Goal: Task Accomplishment & Management: Manage account settings

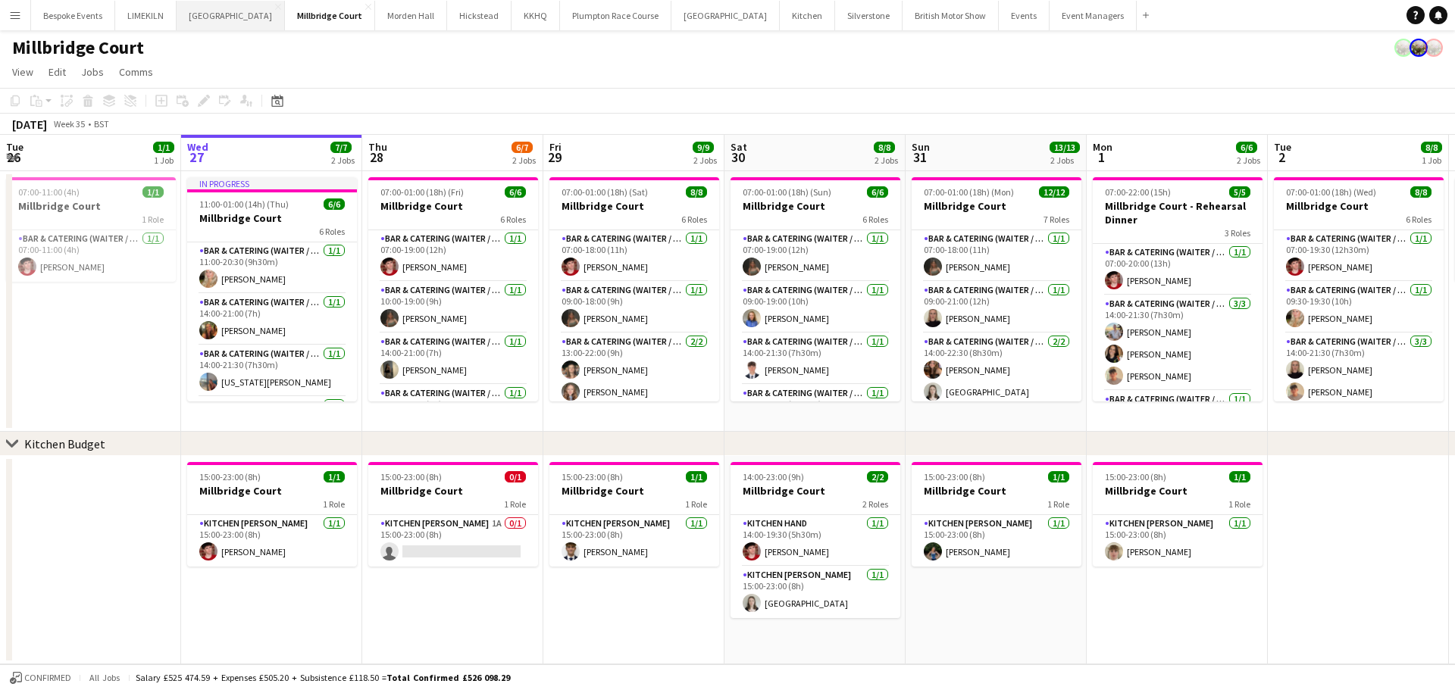
click at [211, 27] on button "[GEOGRAPHIC_DATA] Close" at bounding box center [231, 16] width 108 height 30
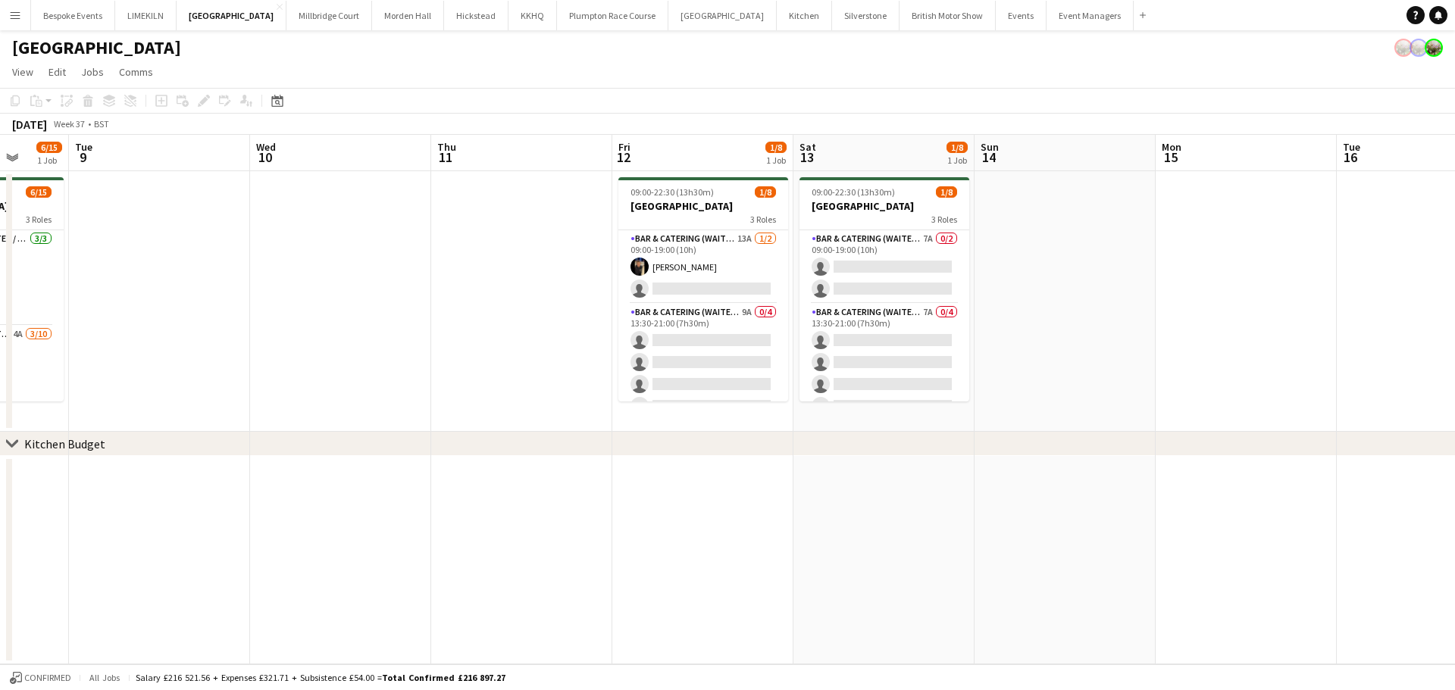
click at [507, 209] on app-date-cell at bounding box center [521, 301] width 181 height 261
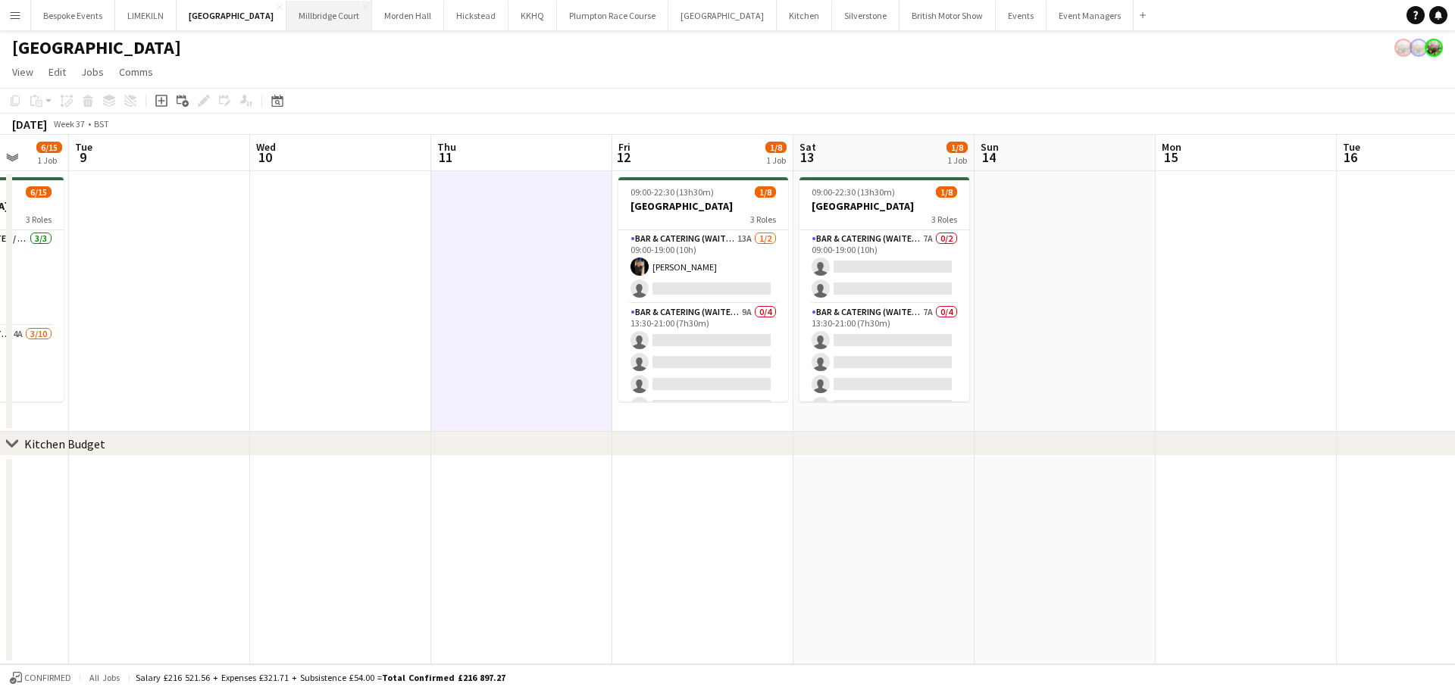
click at [302, 20] on button "[GEOGRAPHIC_DATA]" at bounding box center [330, 16] width 86 height 30
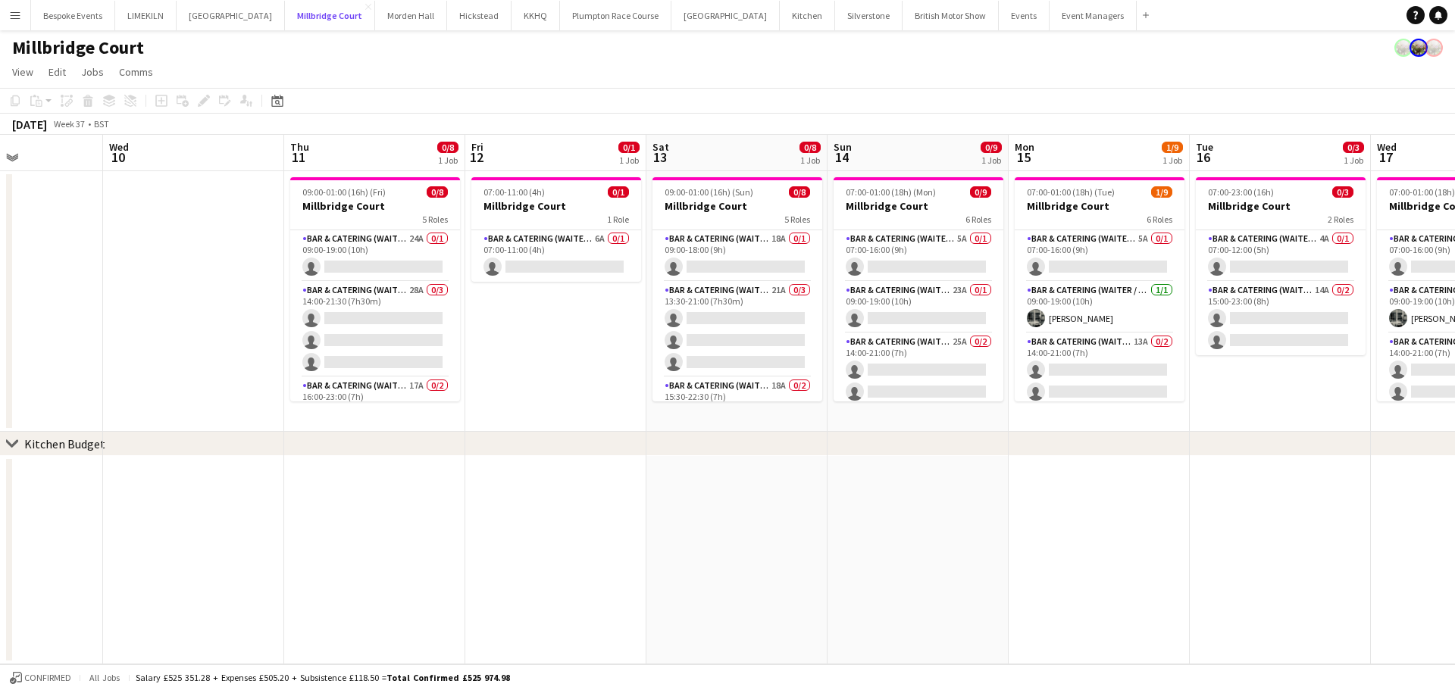
scroll to position [0, 484]
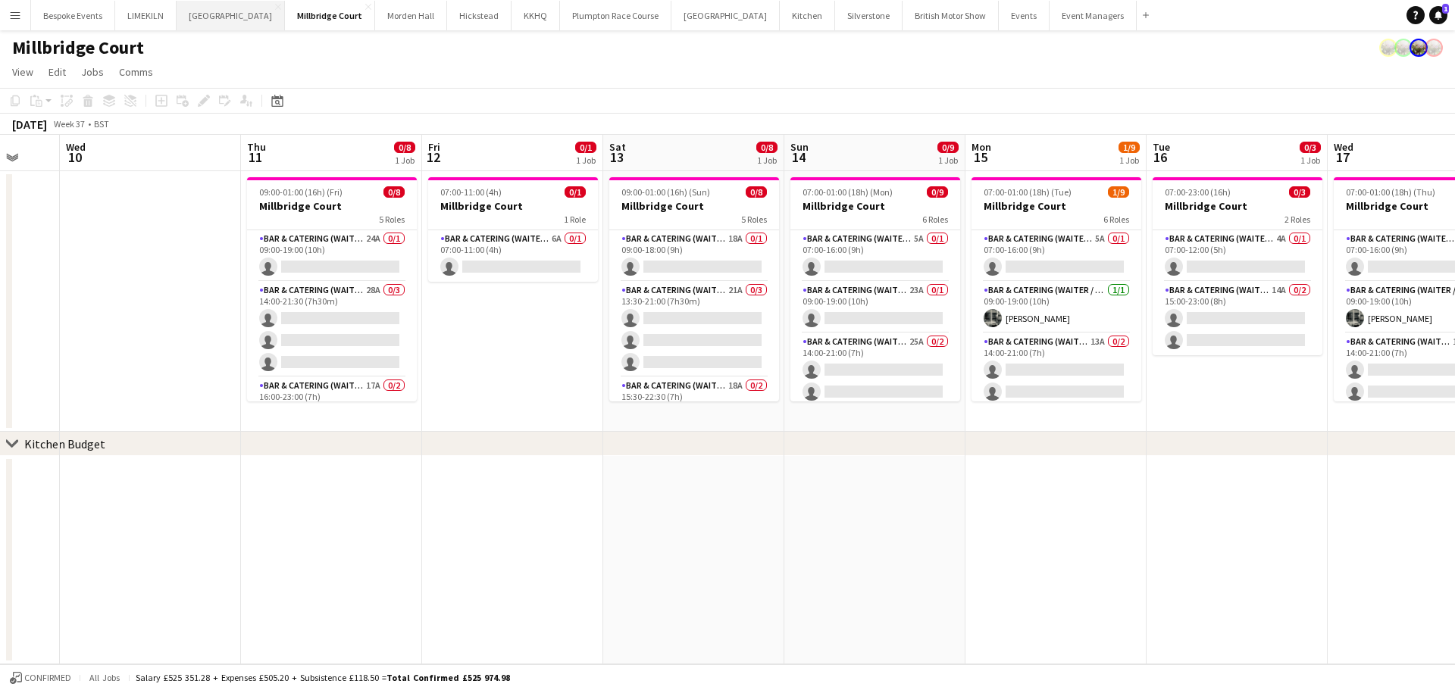
click at [218, 14] on button "[GEOGRAPHIC_DATA] Close" at bounding box center [231, 16] width 108 height 30
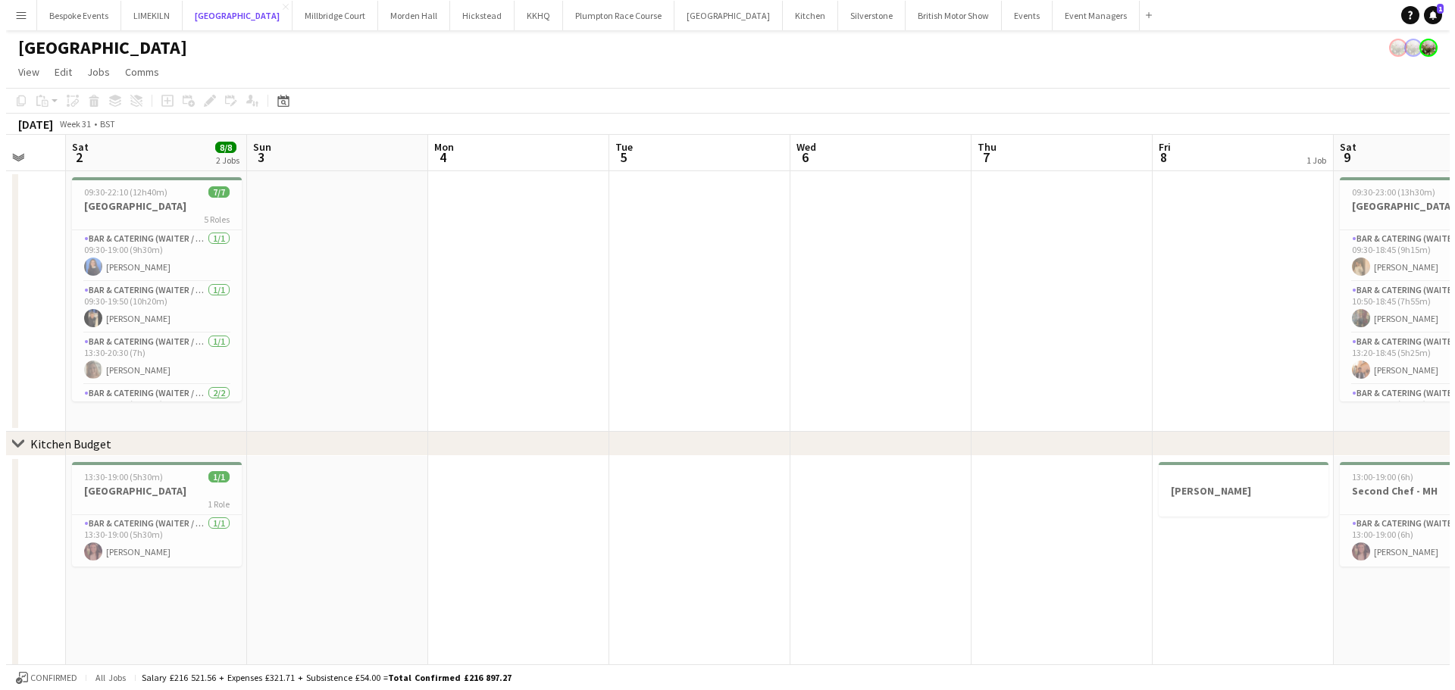
scroll to position [0, 483]
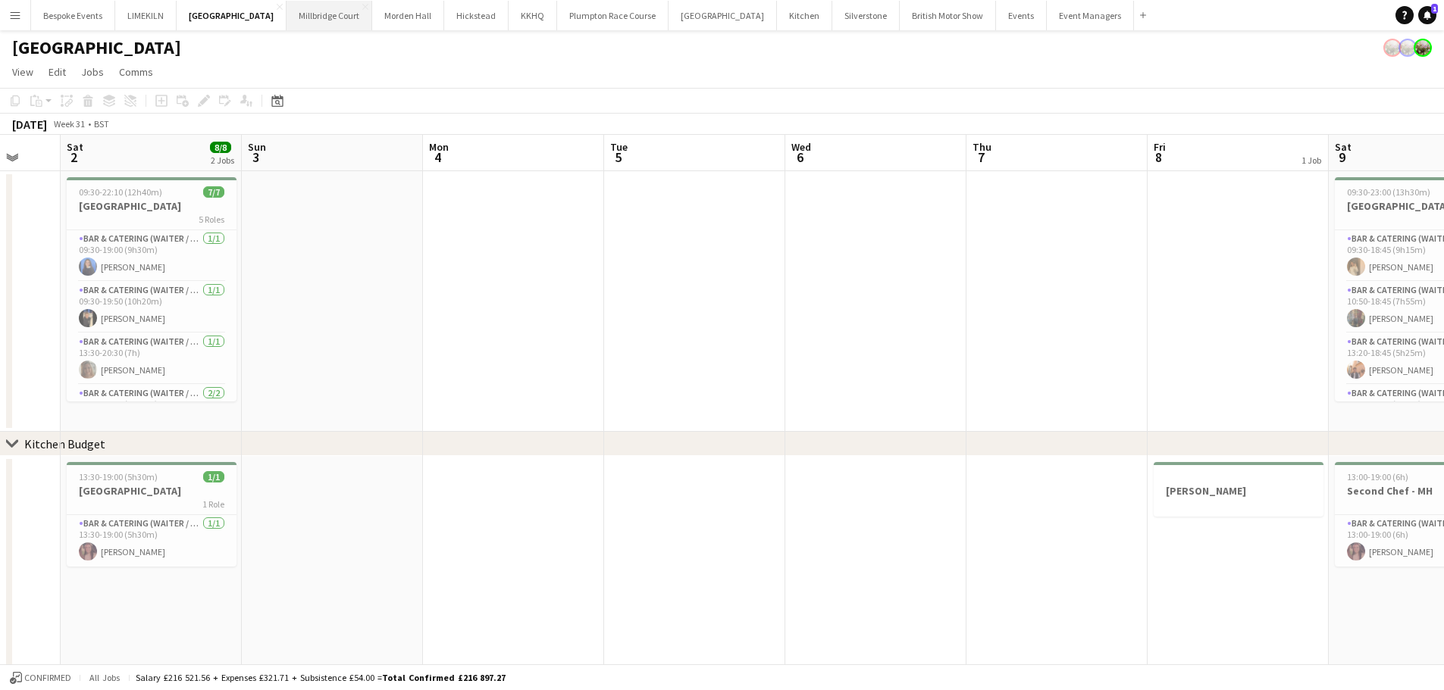
click at [295, 27] on button "[GEOGRAPHIC_DATA]" at bounding box center [330, 16] width 86 height 30
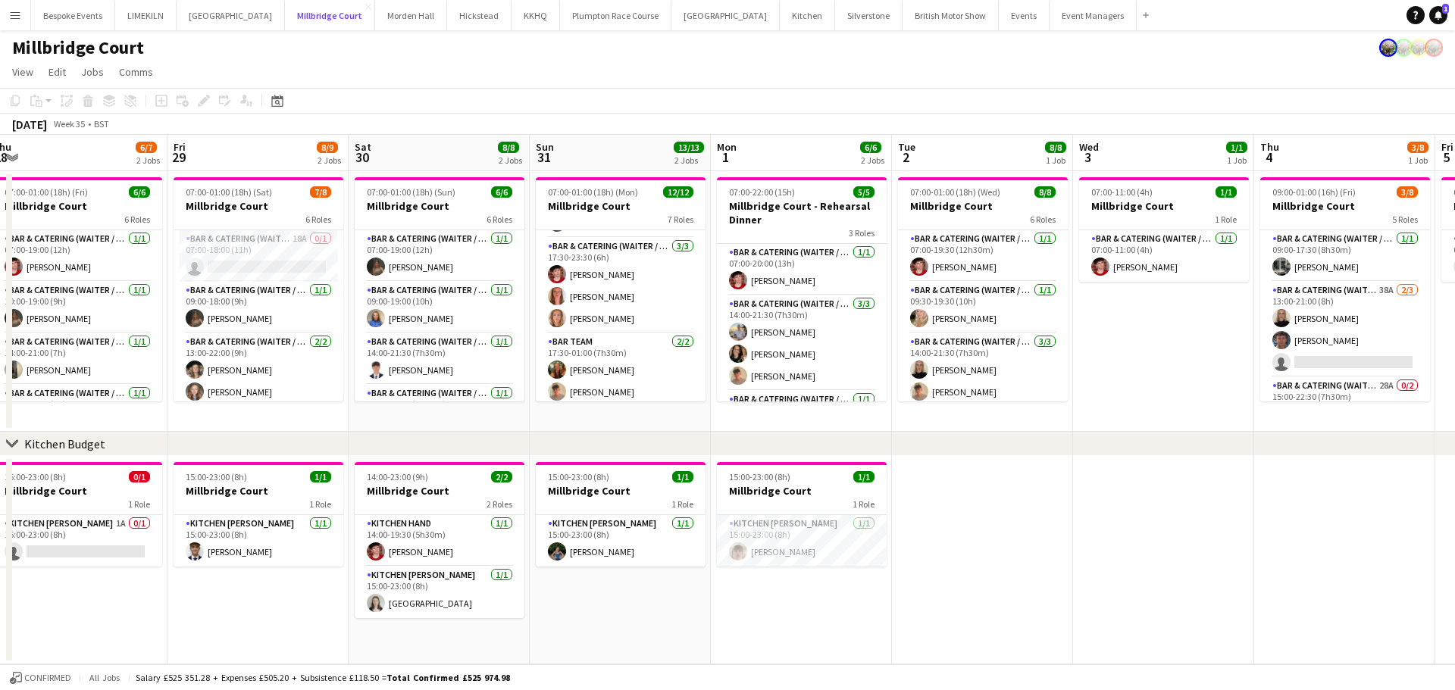
scroll to position [299, 0]
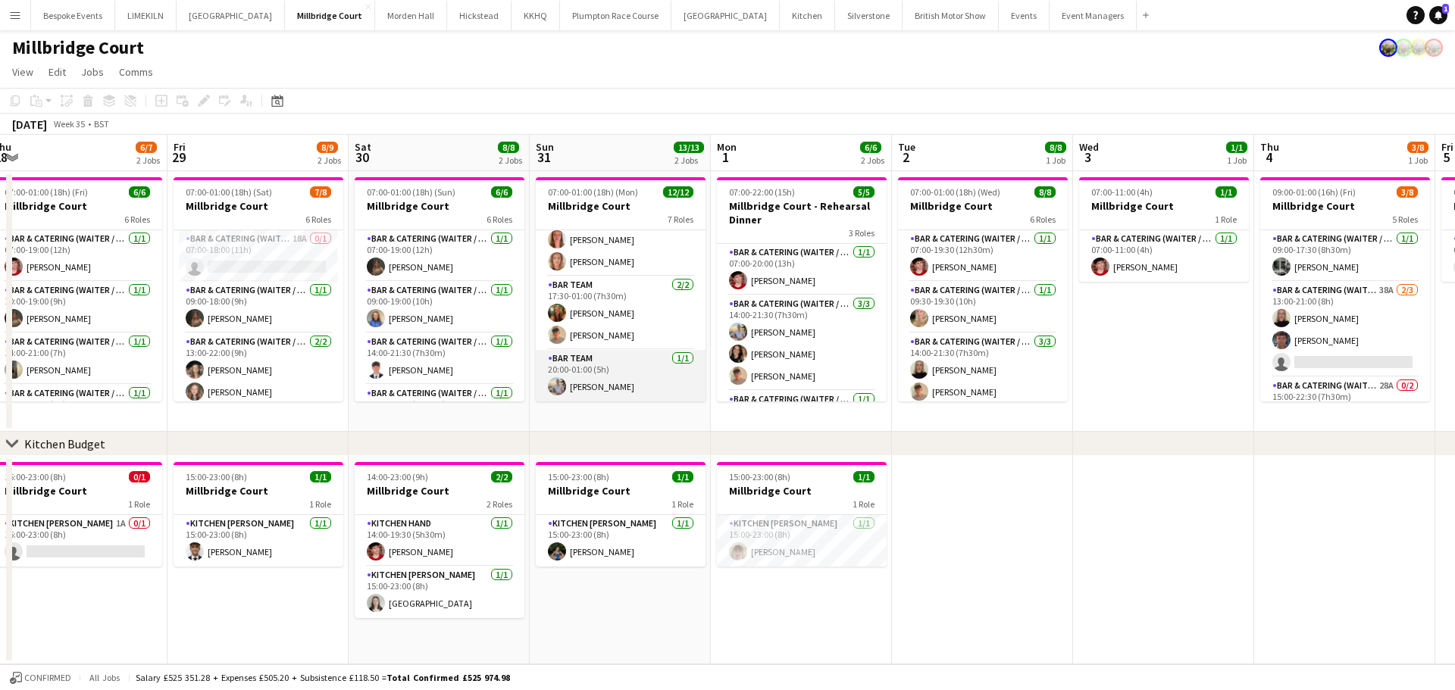
click at [610, 390] on app-card-role "Bar Team [DATE] 20:00-01:00 (5h) [PERSON_NAME]" at bounding box center [621, 376] width 170 height 52
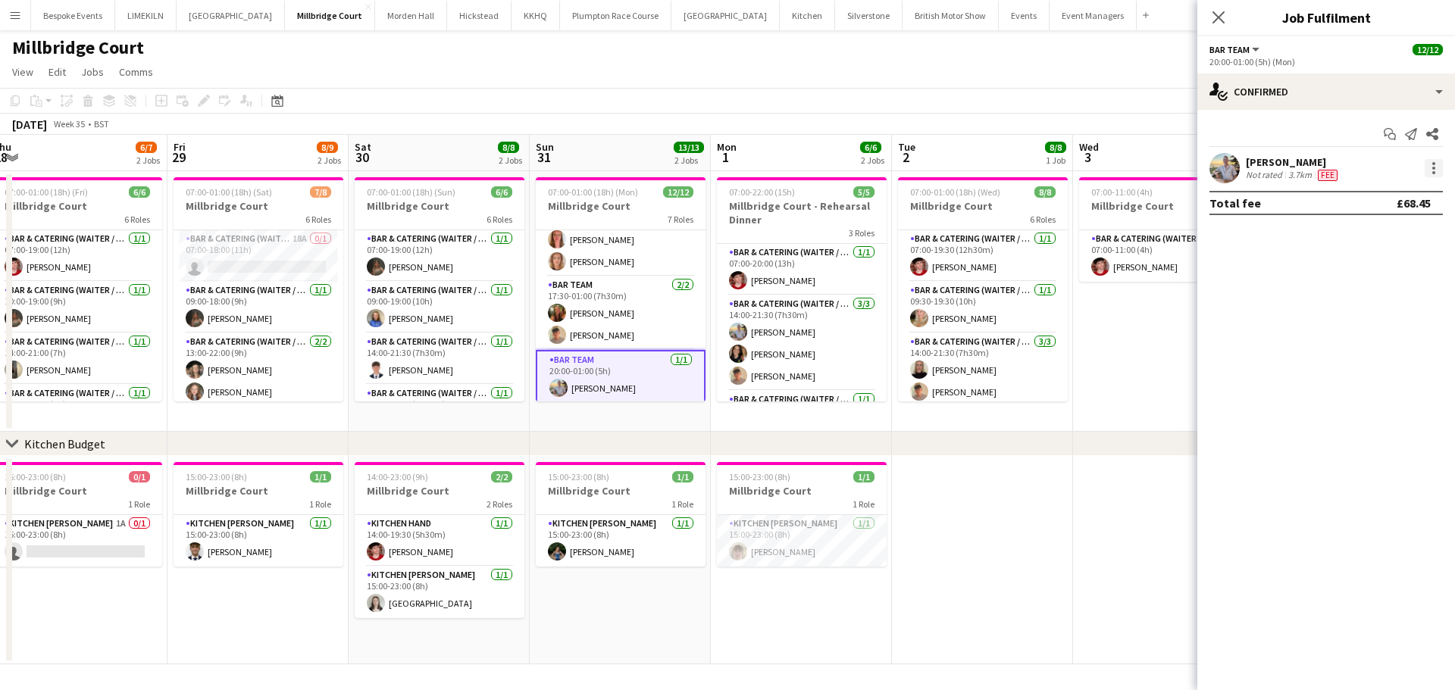
click at [1436, 175] on div at bounding box center [1434, 168] width 18 height 18
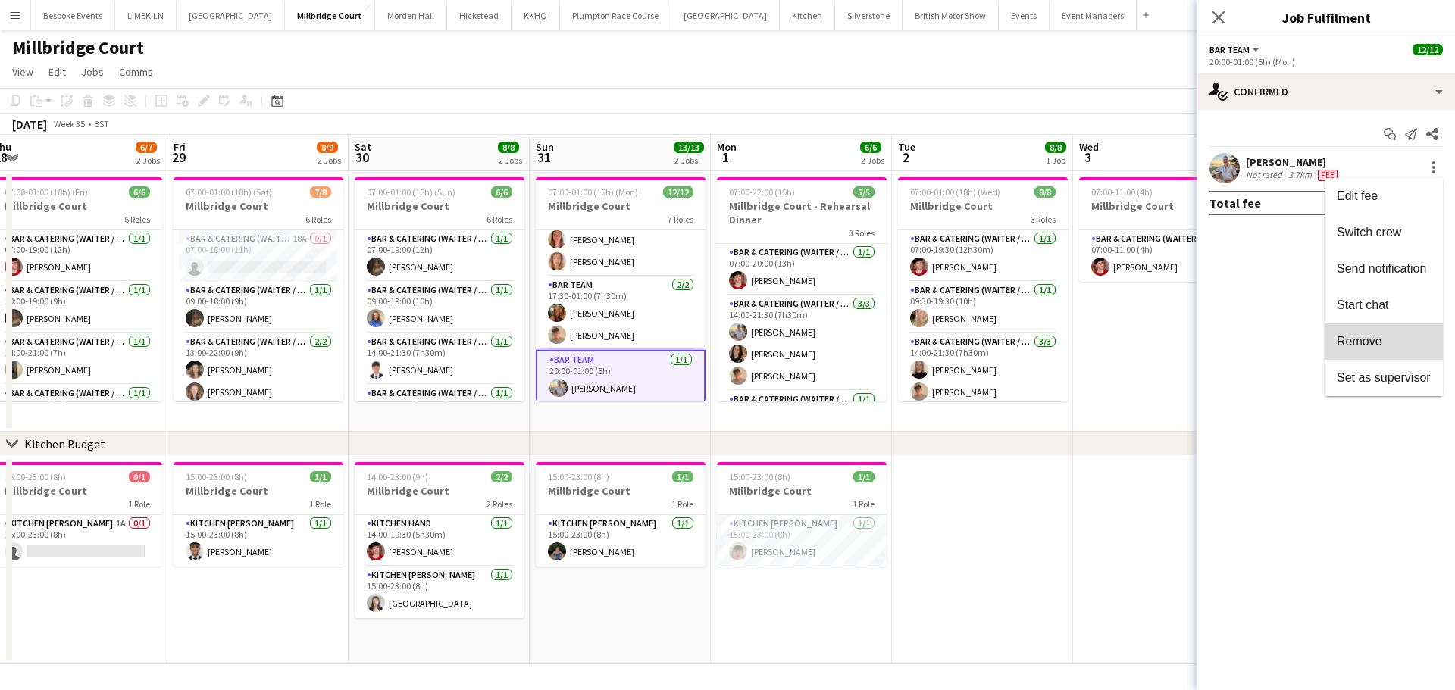
click at [1370, 333] on button "Remove" at bounding box center [1384, 342] width 118 height 36
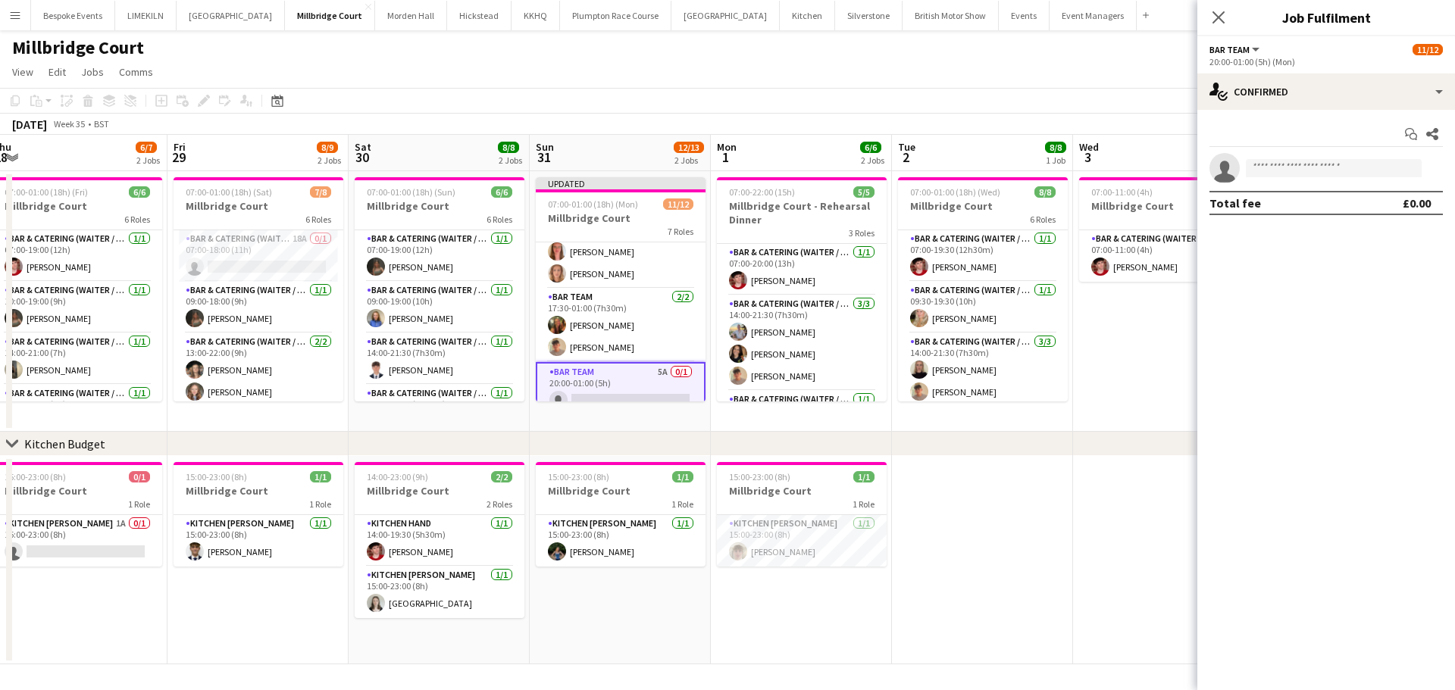
click at [1068, 115] on div "[DATE] Week 35 • BST Publish 1 job Revert 1 job" at bounding box center [727, 124] width 1455 height 21
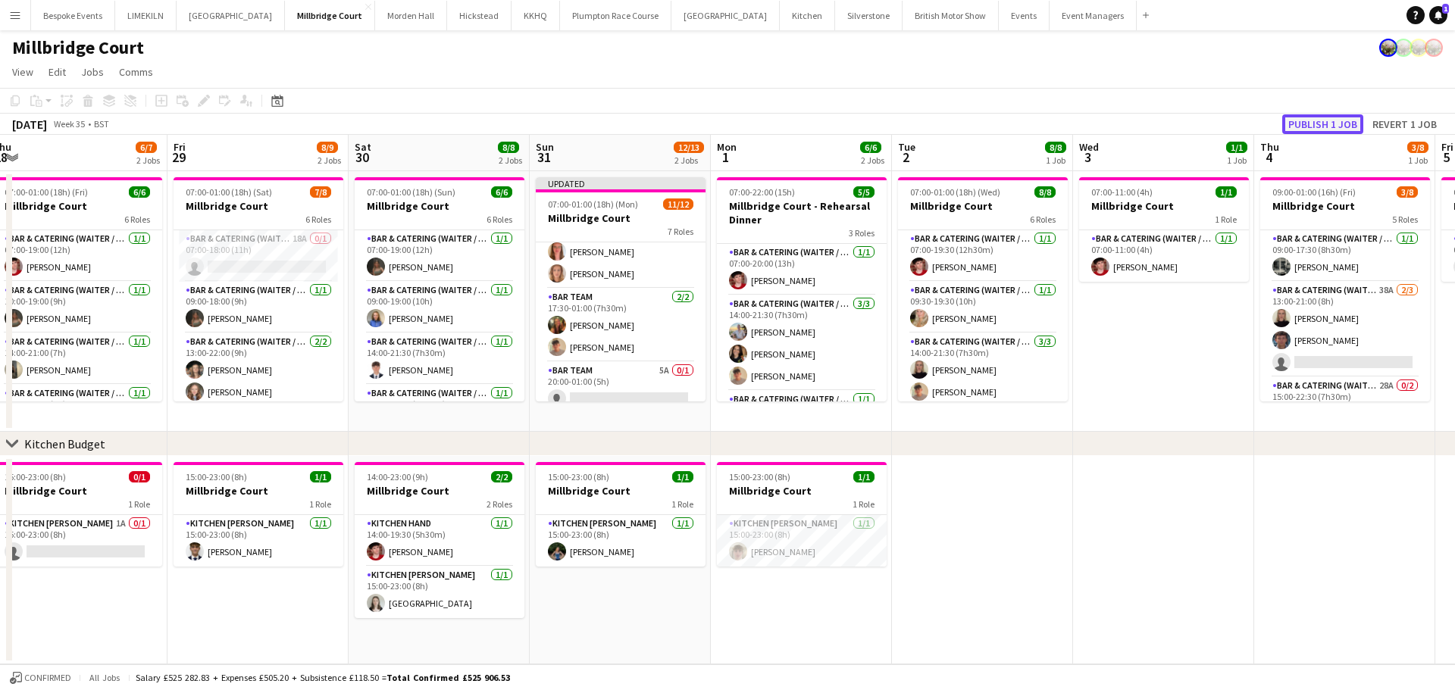
click at [1289, 126] on button "Publish 1 job" at bounding box center [1322, 124] width 81 height 20
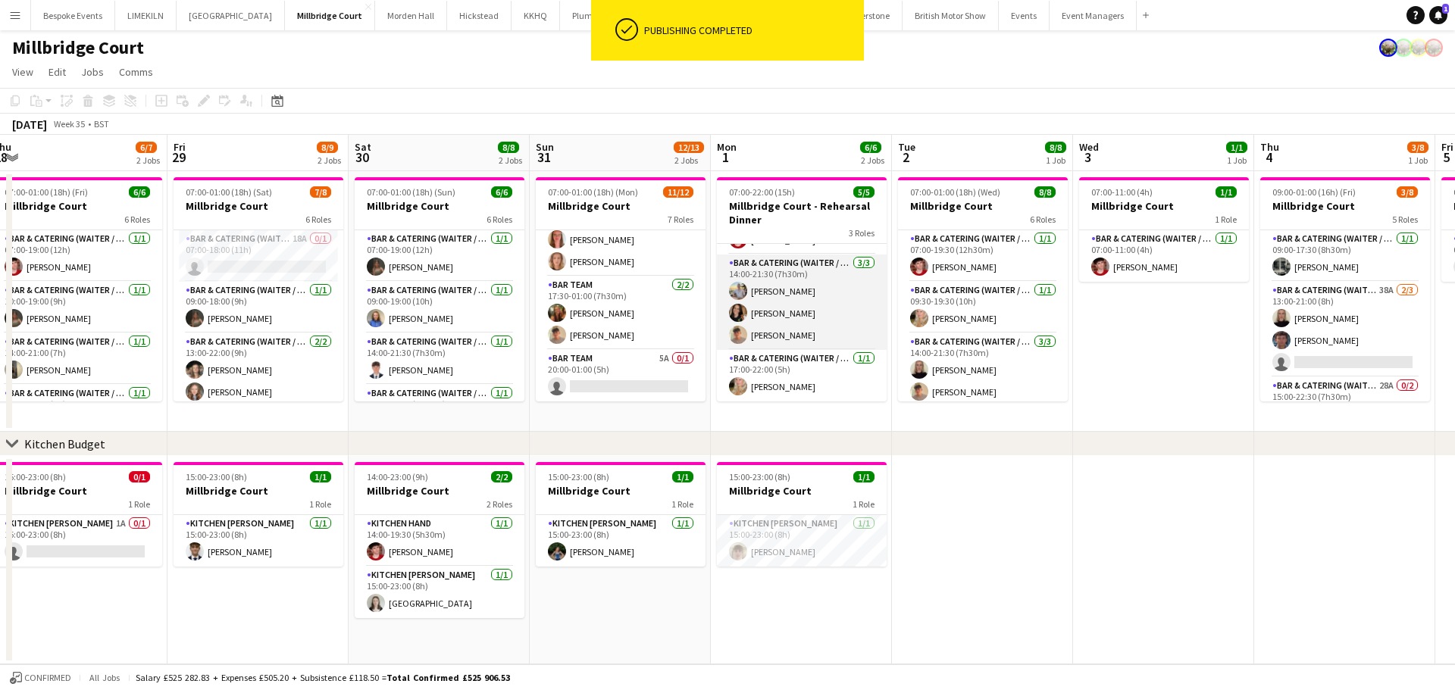
scroll to position [0, 0]
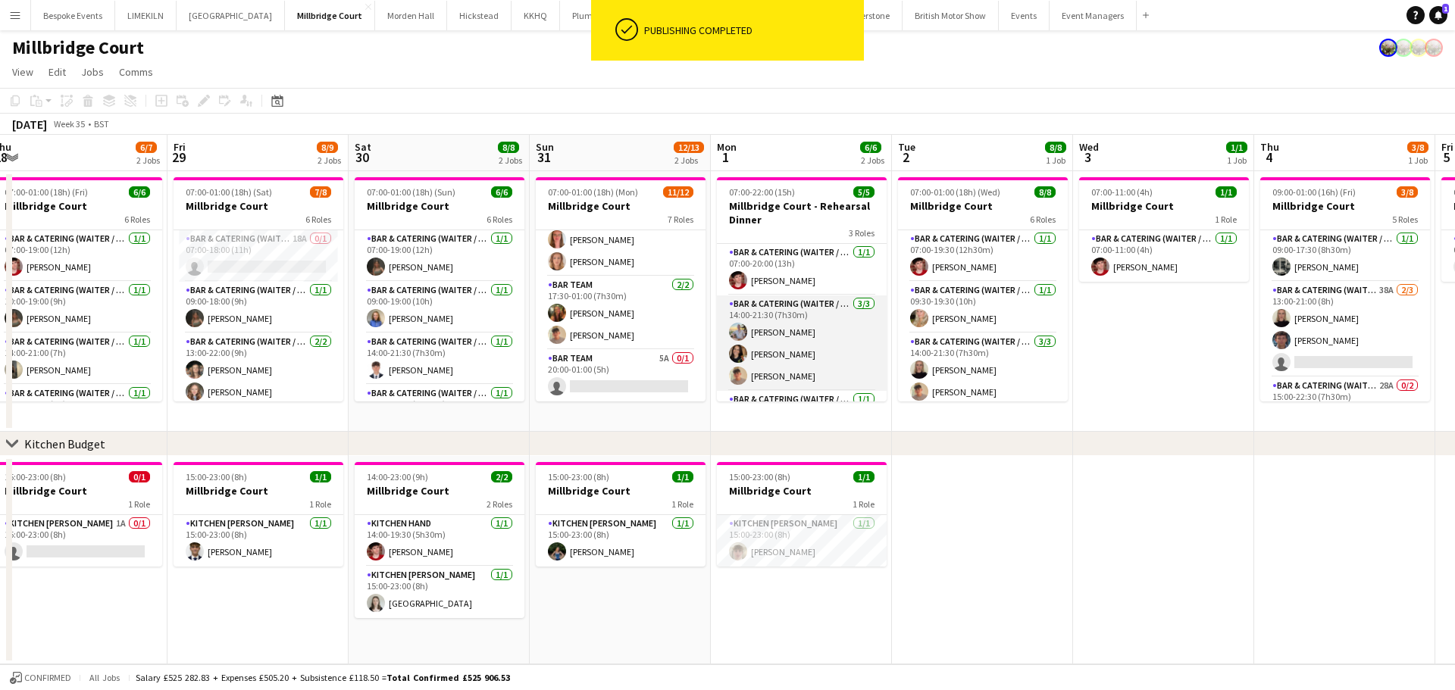
click at [787, 339] on app-card-role "Bar & Catering (Waiter / waitress) [DATE] 14:00-21:30 (7h30m) [PERSON_NAME] [PE…" at bounding box center [802, 344] width 170 height 96
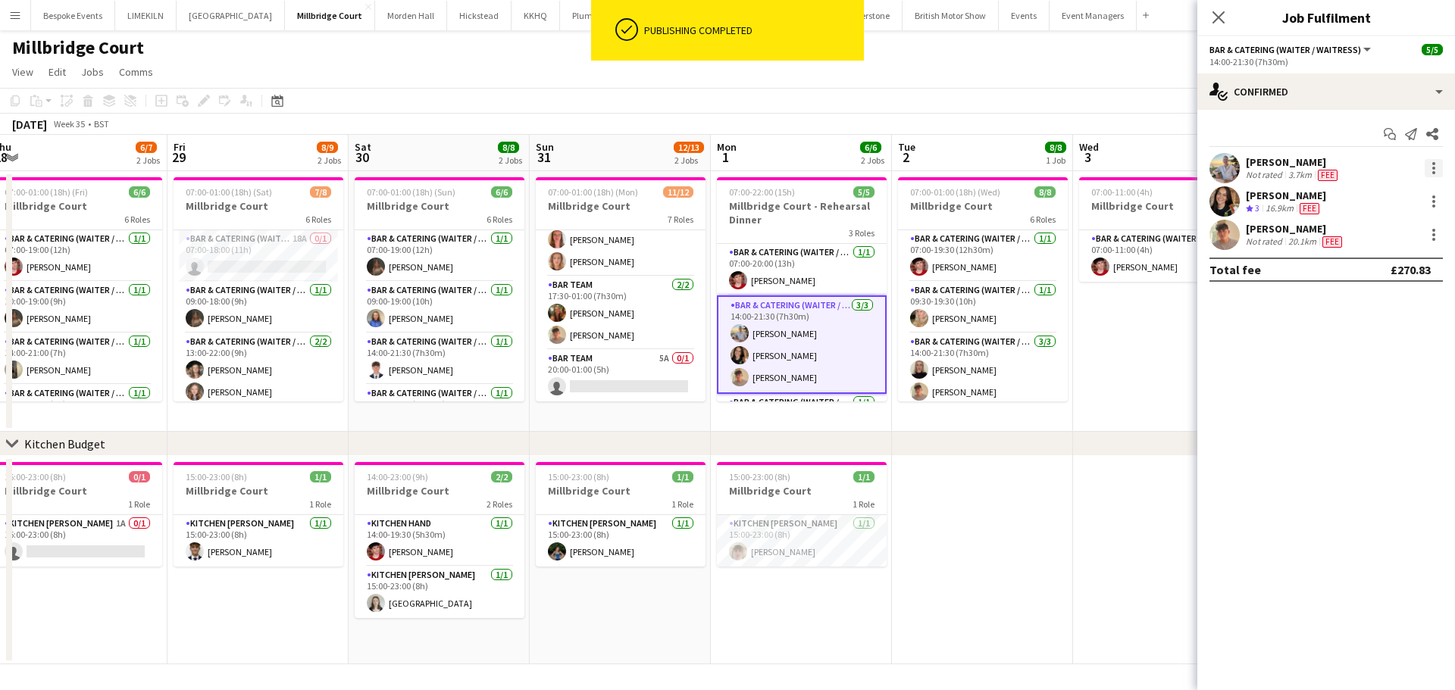
click at [1431, 171] on div at bounding box center [1434, 168] width 18 height 18
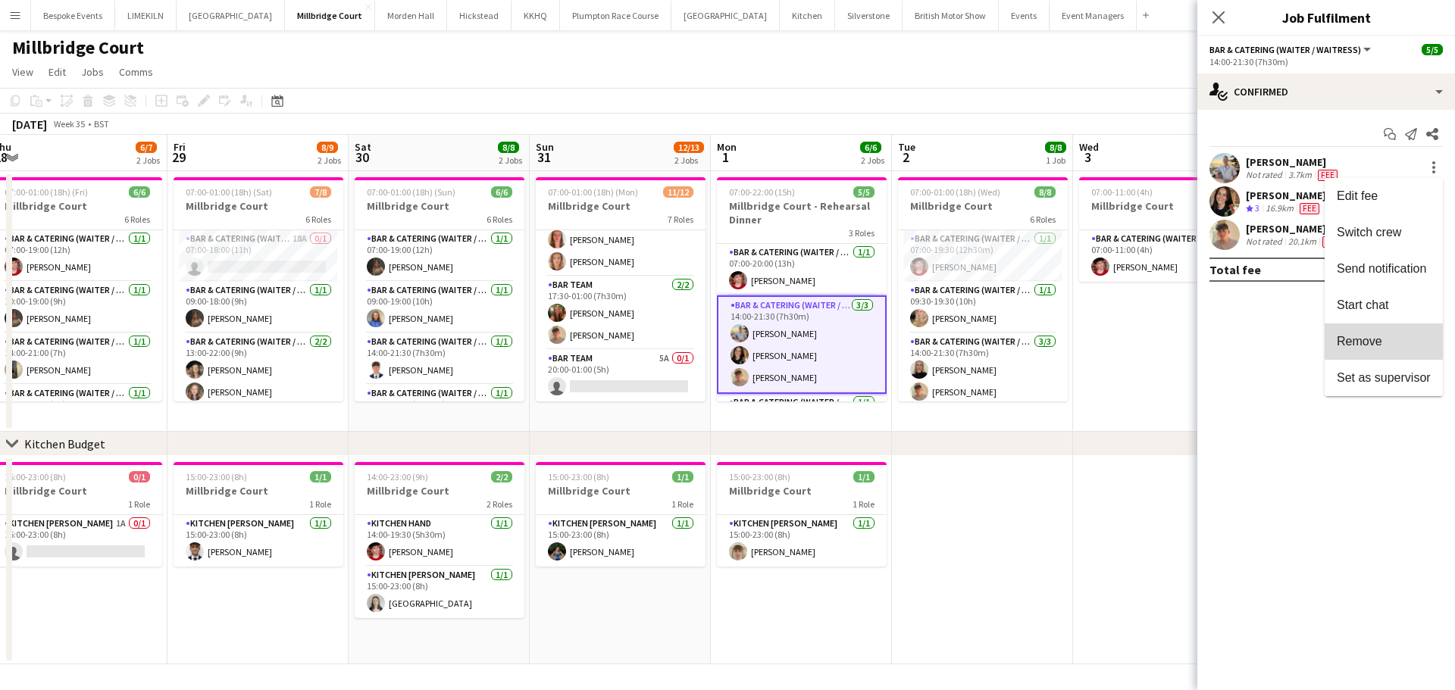
click at [1352, 353] on button "Remove" at bounding box center [1384, 342] width 118 height 36
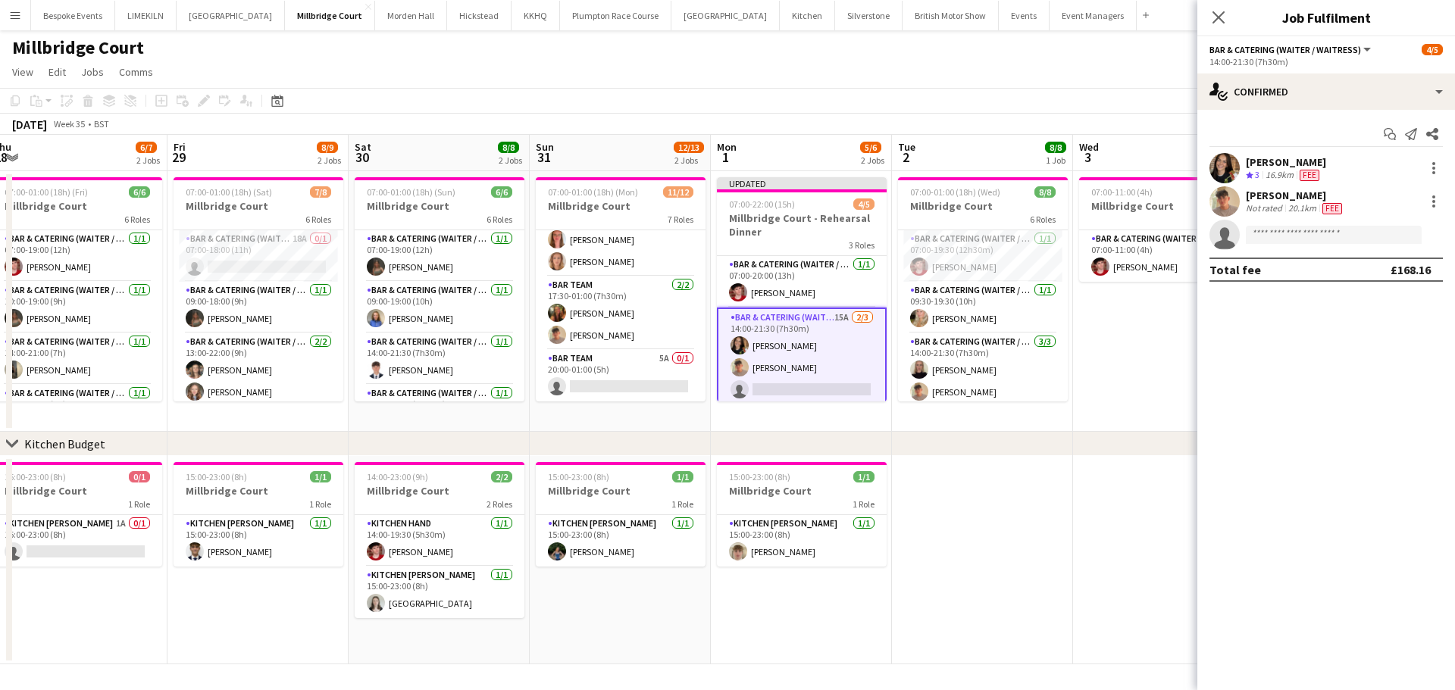
click at [1104, 147] on app-board-header-date "Wed 3 1/1 1 Job" at bounding box center [1163, 153] width 181 height 36
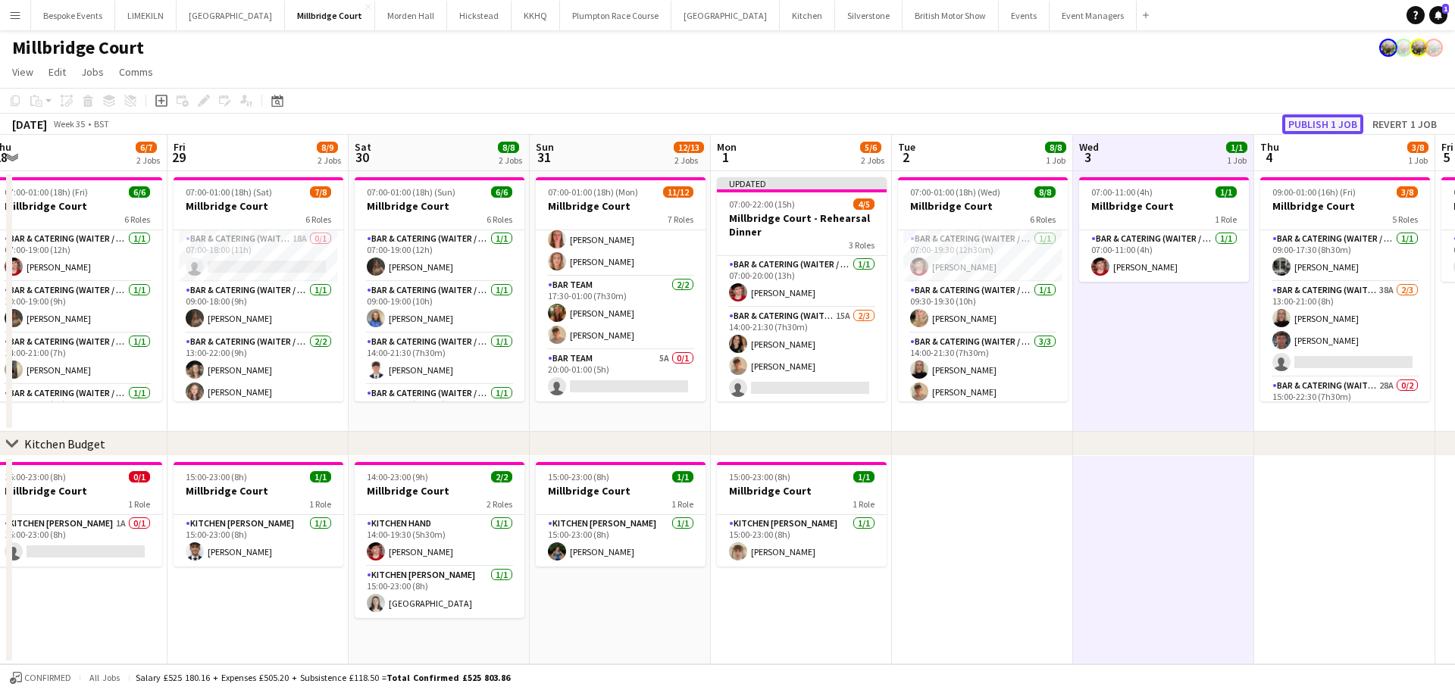
click at [1301, 130] on button "Publish 1 job" at bounding box center [1322, 124] width 81 height 20
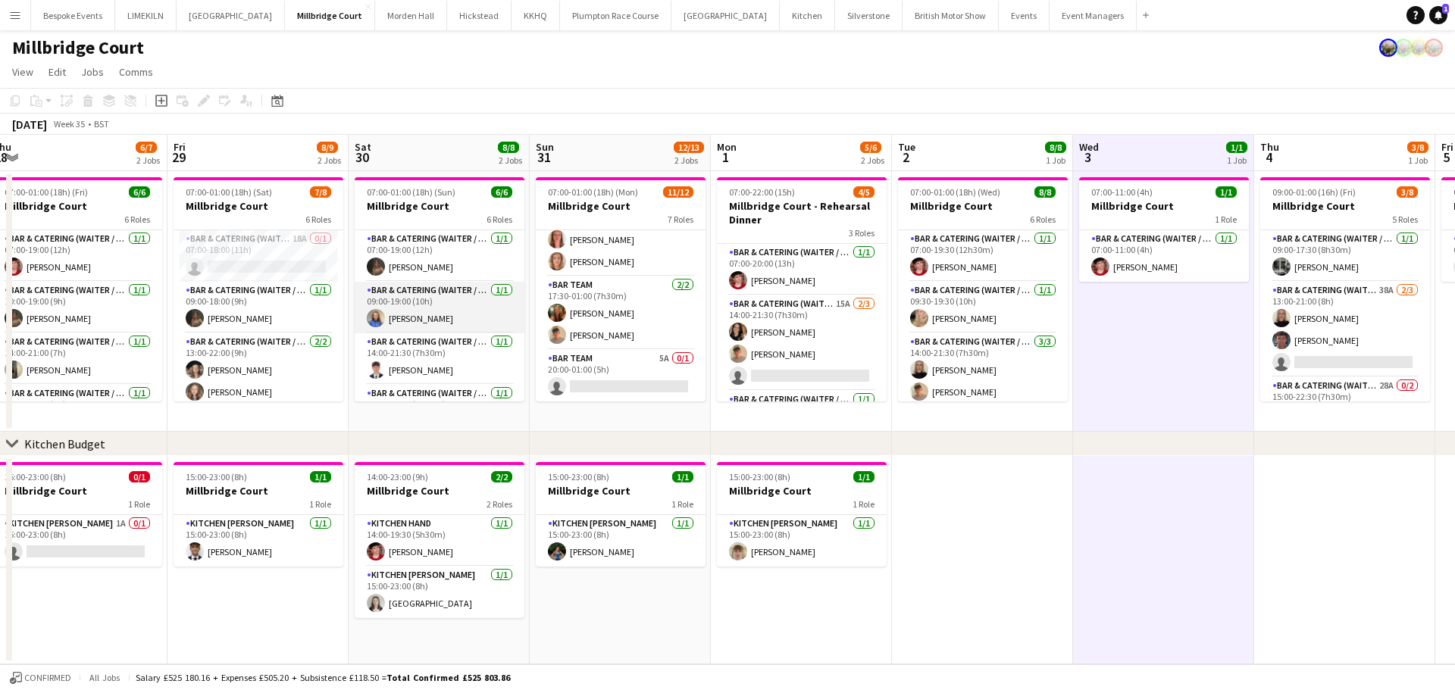
click at [492, 319] on app-card-role "Bar & Catering (Waiter / waitress) [DATE] 09:00-19:00 (10h) [PERSON_NAME]" at bounding box center [440, 308] width 170 height 52
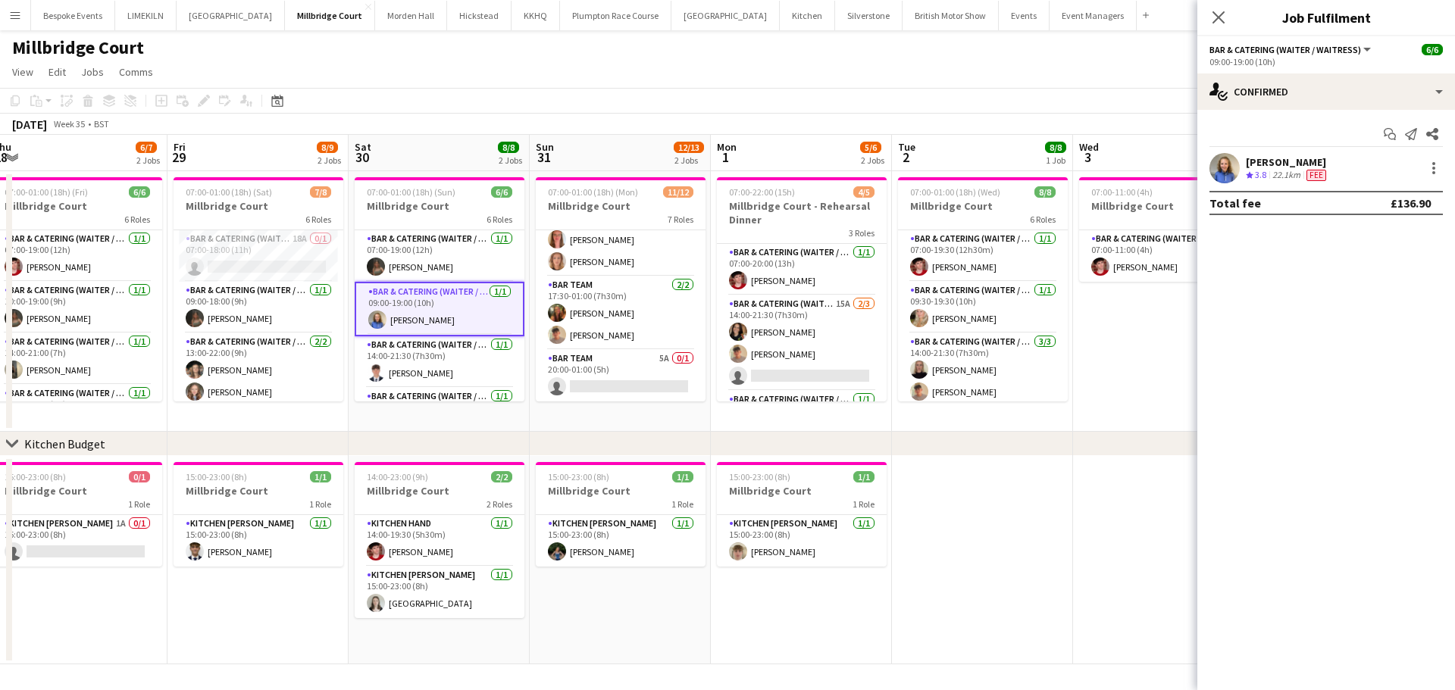
click at [1222, 172] on app-user-avatar at bounding box center [1225, 168] width 30 height 30
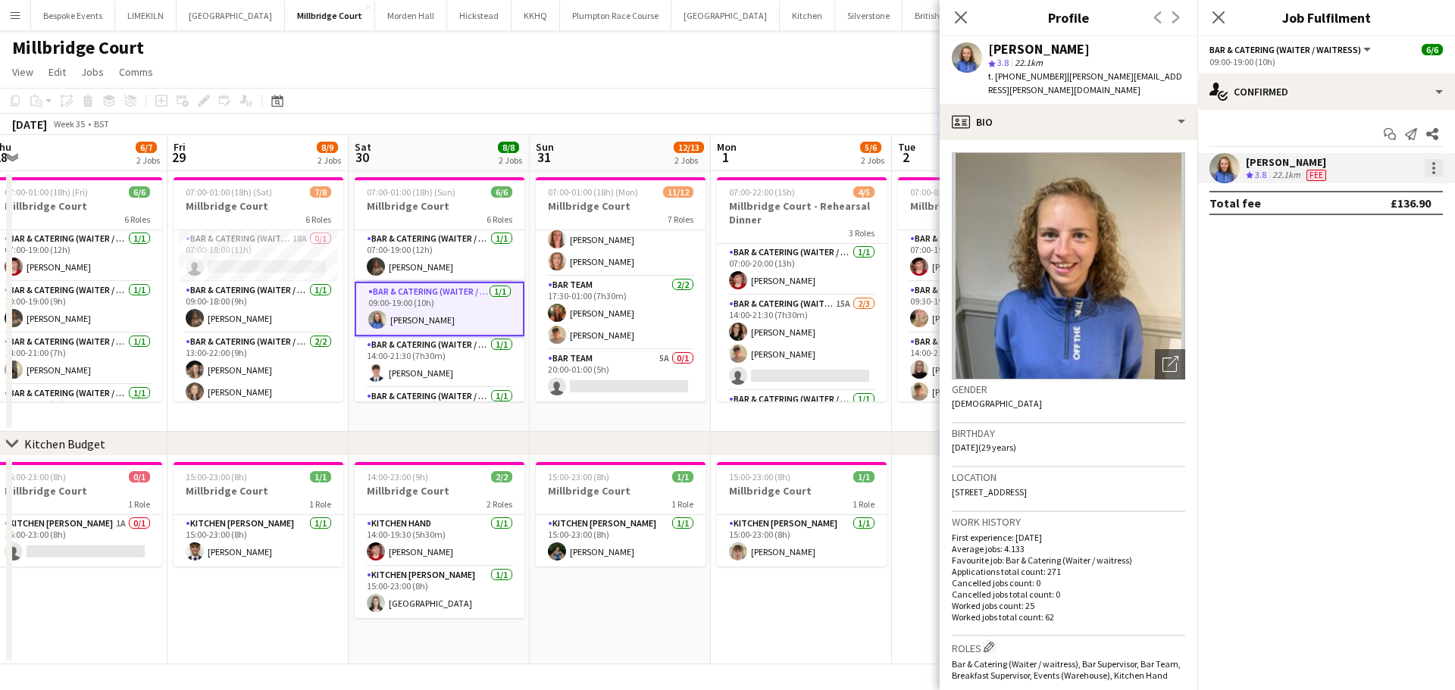
click at [1434, 165] on div at bounding box center [1434, 163] width 3 height 3
click at [1384, 330] on button "Remove" at bounding box center [1384, 342] width 118 height 36
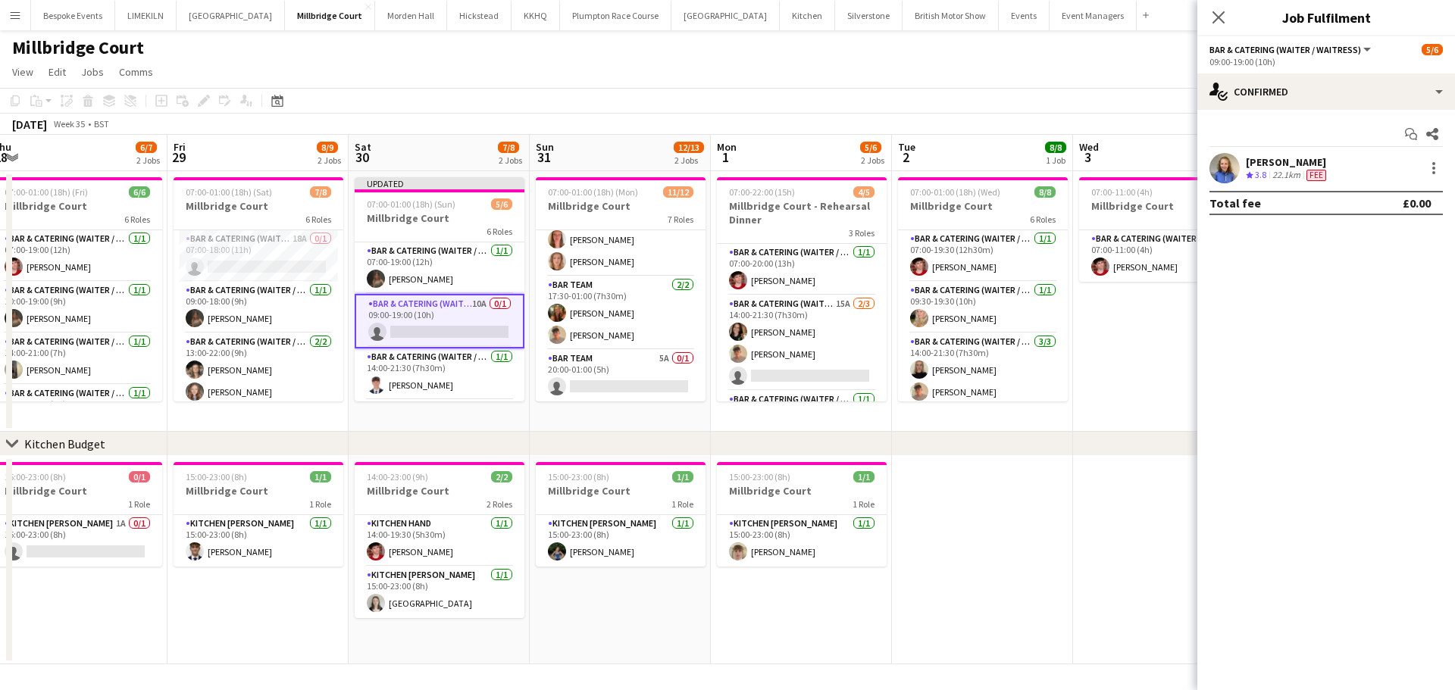
click at [1027, 89] on app-toolbar "Copy Paste Paste Ctrl+V Paste with crew Ctrl+Shift+V Paste linked Job [GEOGRAPH…" at bounding box center [727, 101] width 1455 height 26
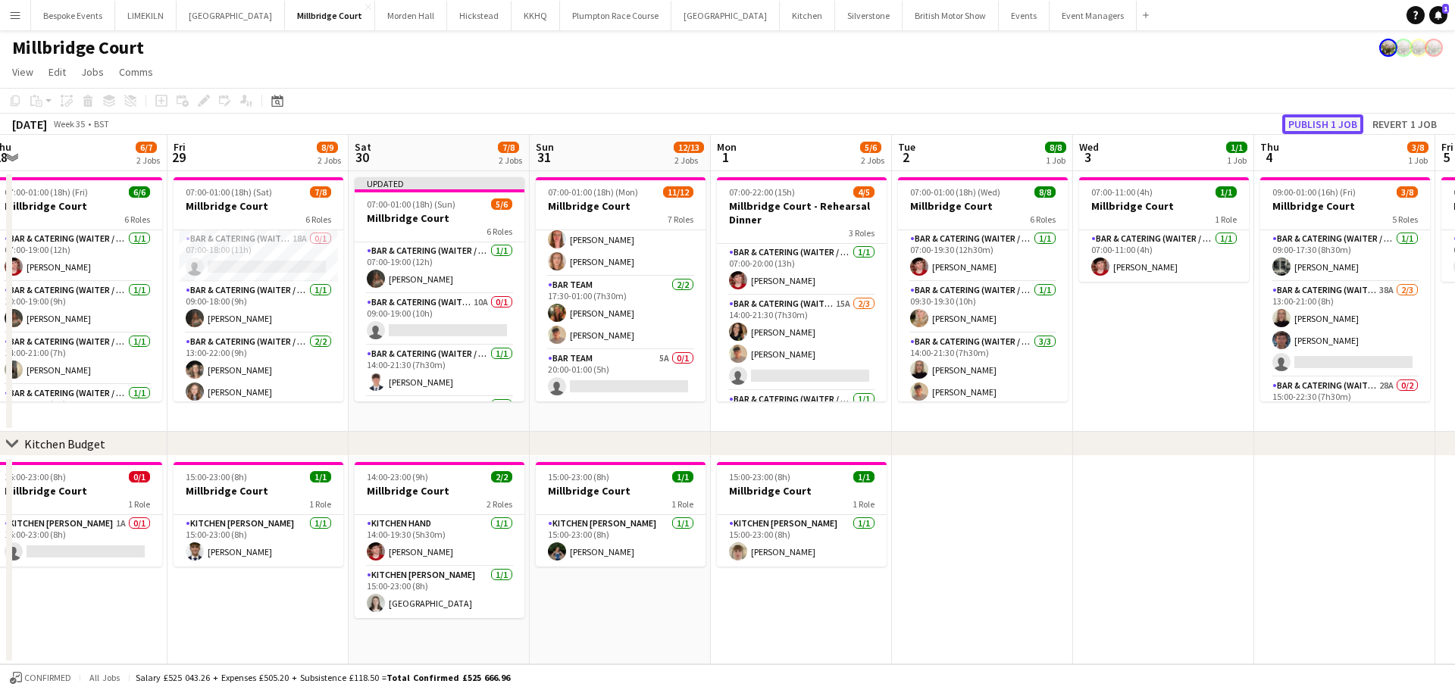
click at [1338, 115] on button "Publish 1 job" at bounding box center [1322, 124] width 81 height 20
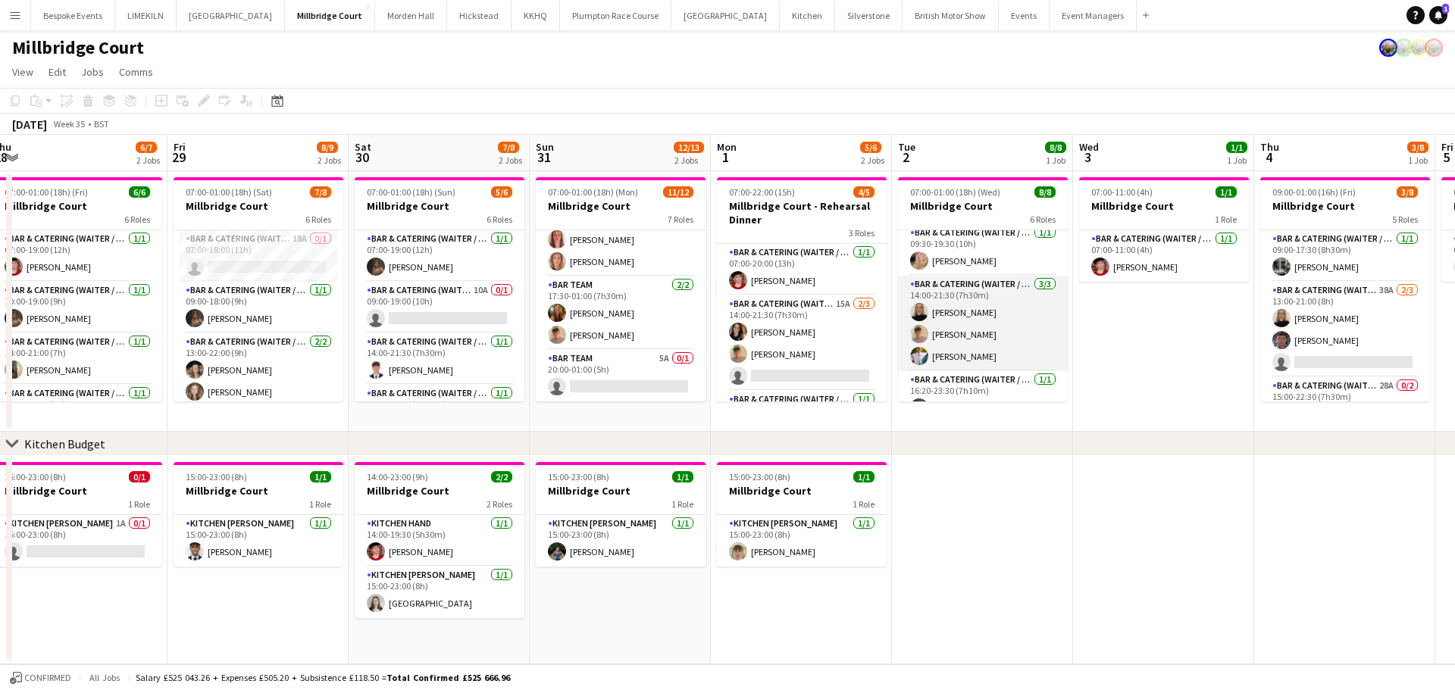
scroll to position [60, 0]
click at [993, 360] on app-card-role "Bar & Catering (Waiter / waitress) [DATE] 14:00-21:30 (7h30m) [PERSON_NAME] [PE…" at bounding box center [983, 322] width 170 height 96
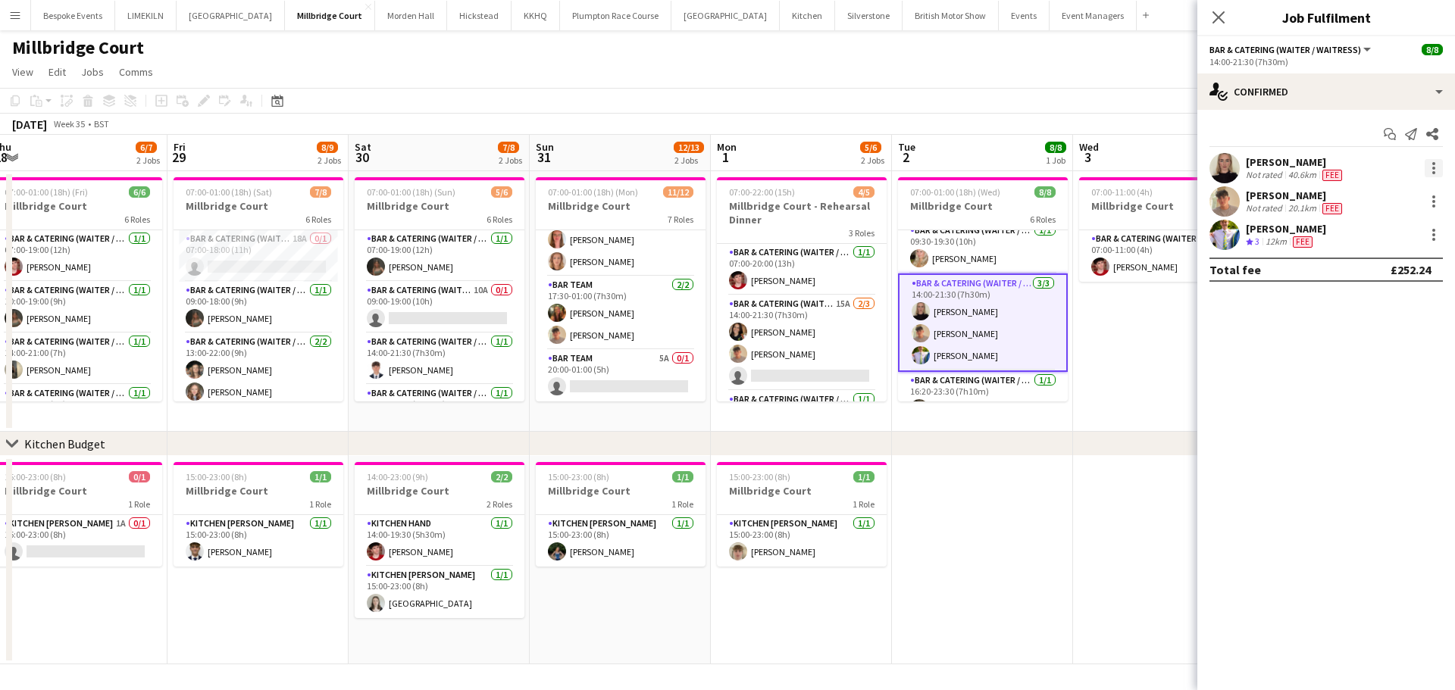
click at [1436, 165] on div at bounding box center [1434, 168] width 18 height 18
click at [1384, 333] on button "Remove" at bounding box center [1384, 342] width 118 height 36
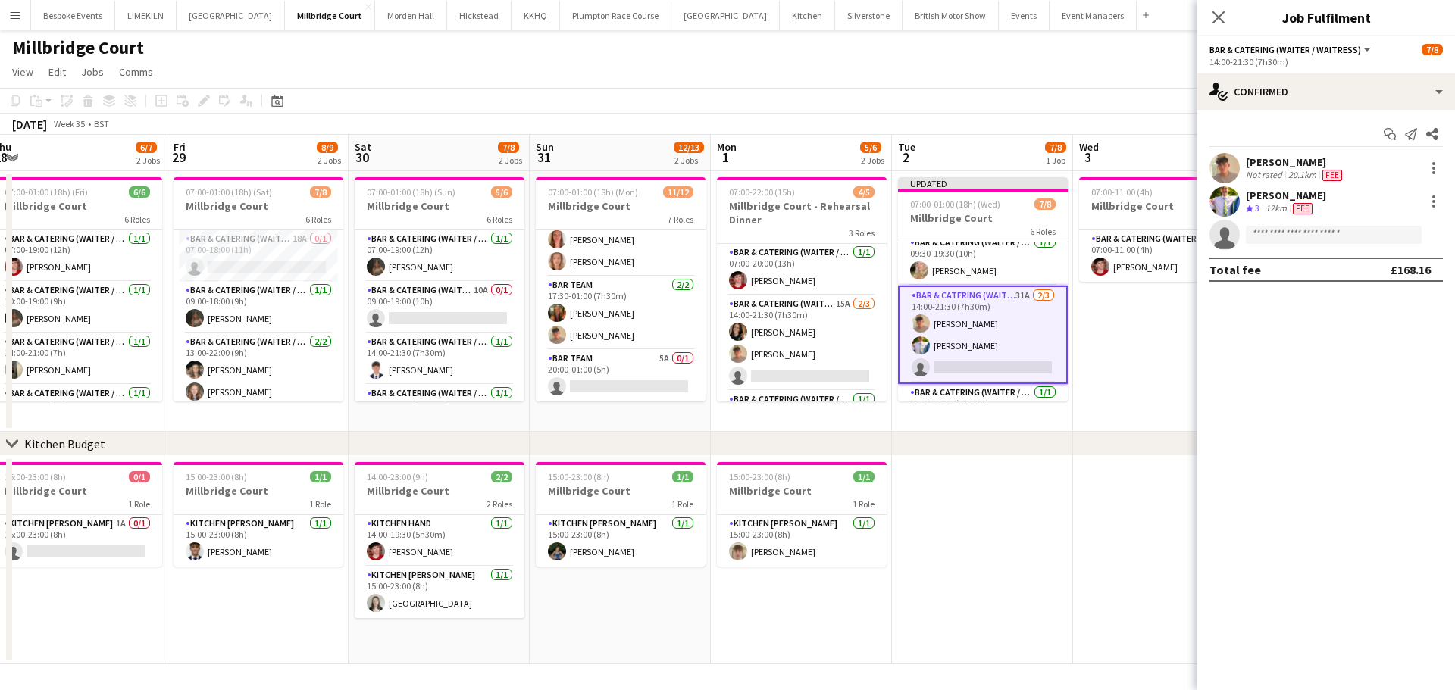
click at [1171, 340] on app-date-cell "07:00-11:00 (4h) 1/1 Millbridge Court 1 Role Bar & Catering (Waiter / waitress)…" at bounding box center [1163, 301] width 181 height 261
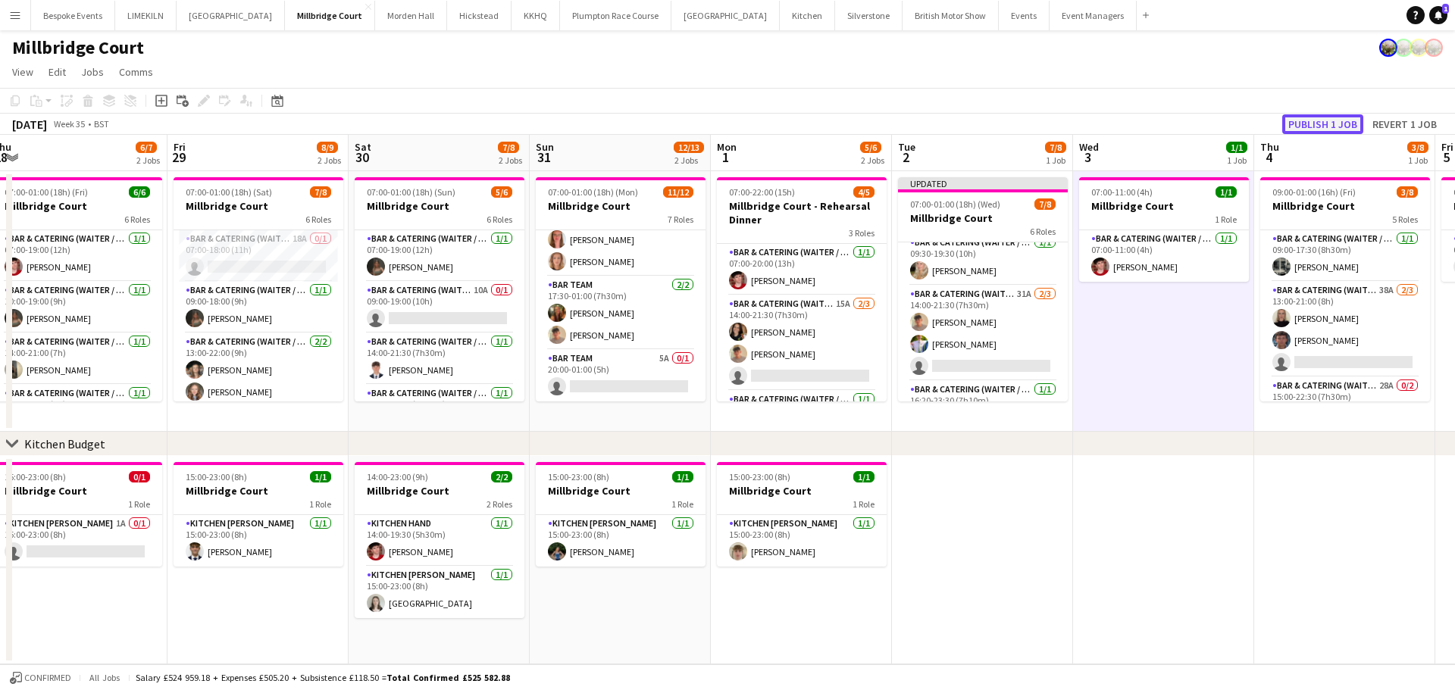
click at [1320, 124] on button "Publish 1 job" at bounding box center [1322, 124] width 81 height 20
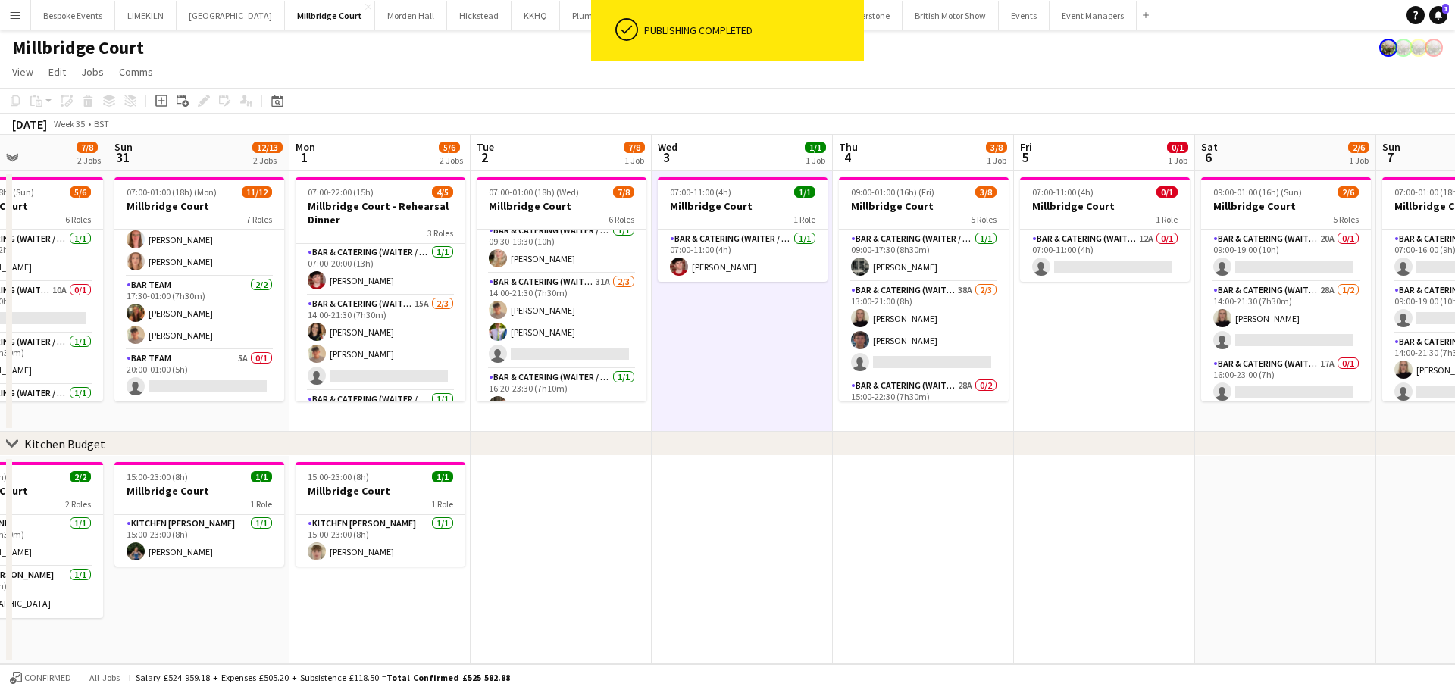
scroll to position [0, 468]
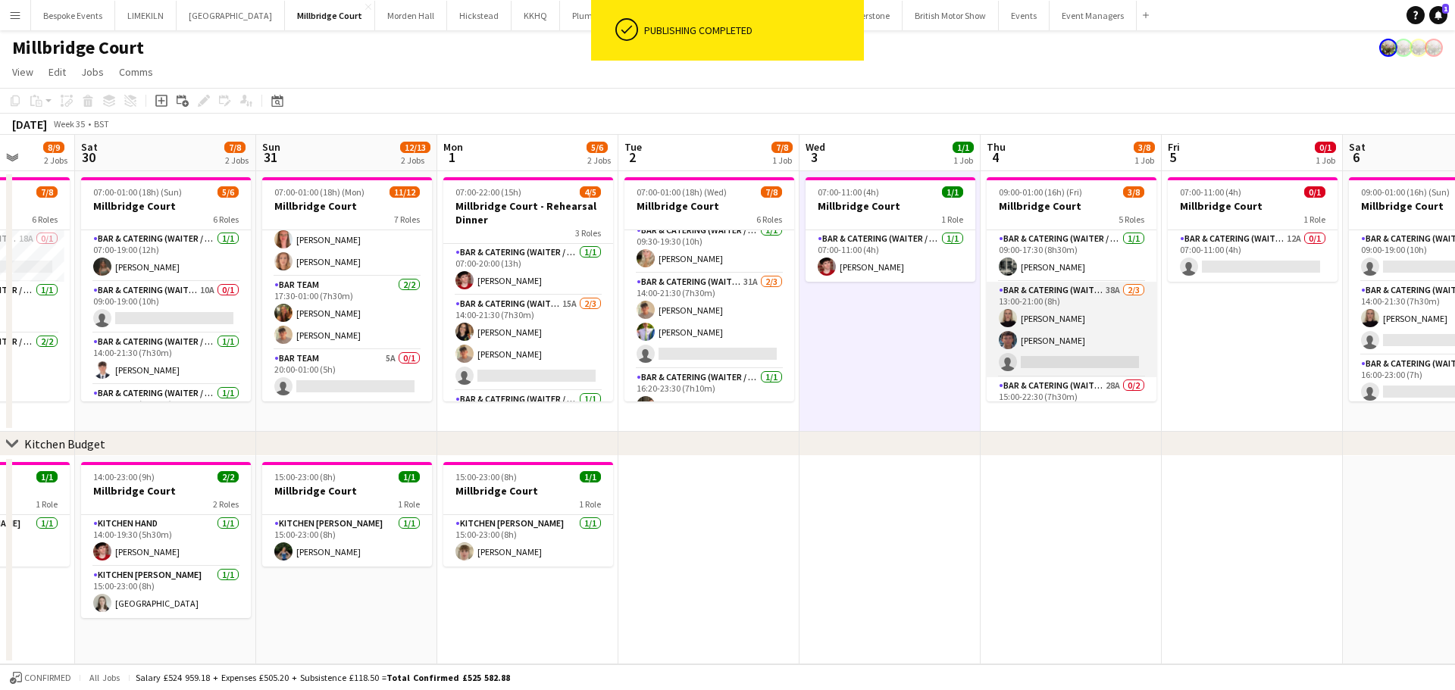
click at [1116, 319] on app-card-role "Bar & Catering (Waiter / waitress) 38A [DATE] 13:00-21:00 (8h) [PERSON_NAME] [P…" at bounding box center [1072, 330] width 170 height 96
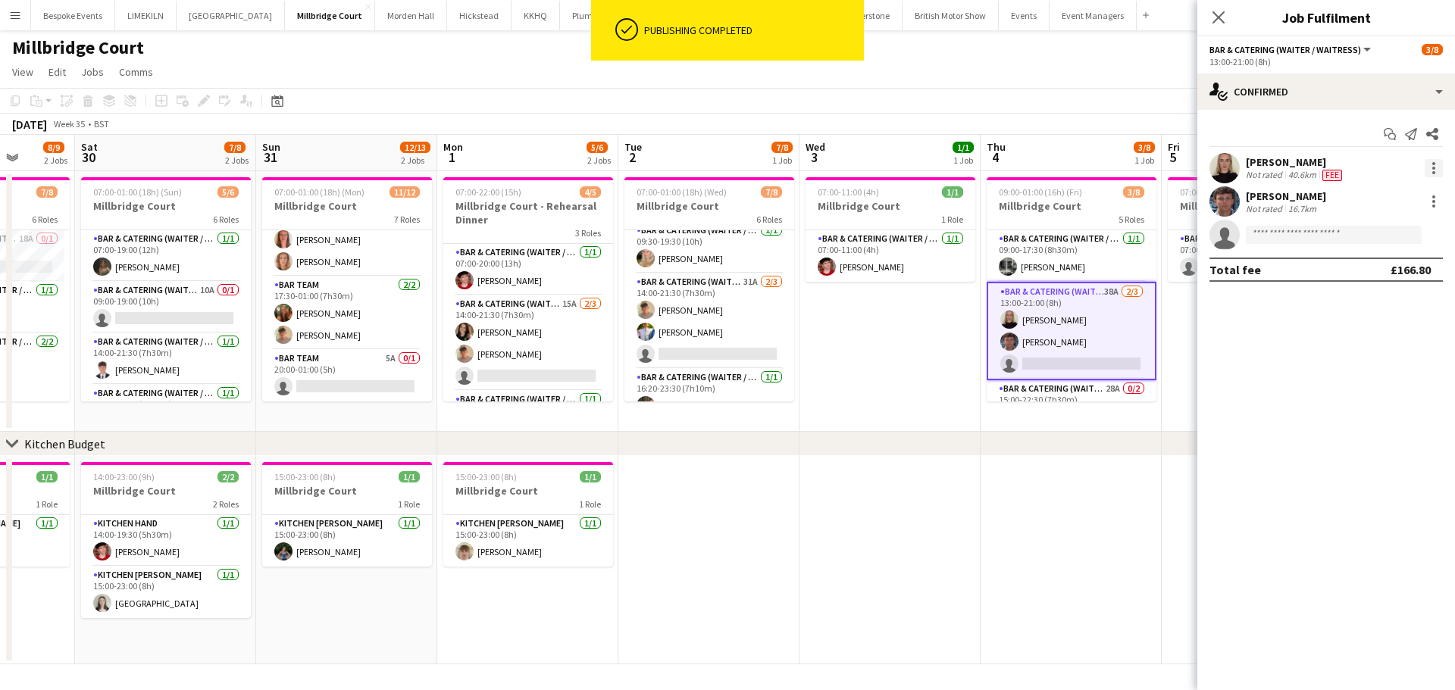
click at [1433, 160] on div at bounding box center [1434, 168] width 18 height 18
click at [1386, 331] on button "Remove" at bounding box center [1384, 342] width 118 height 36
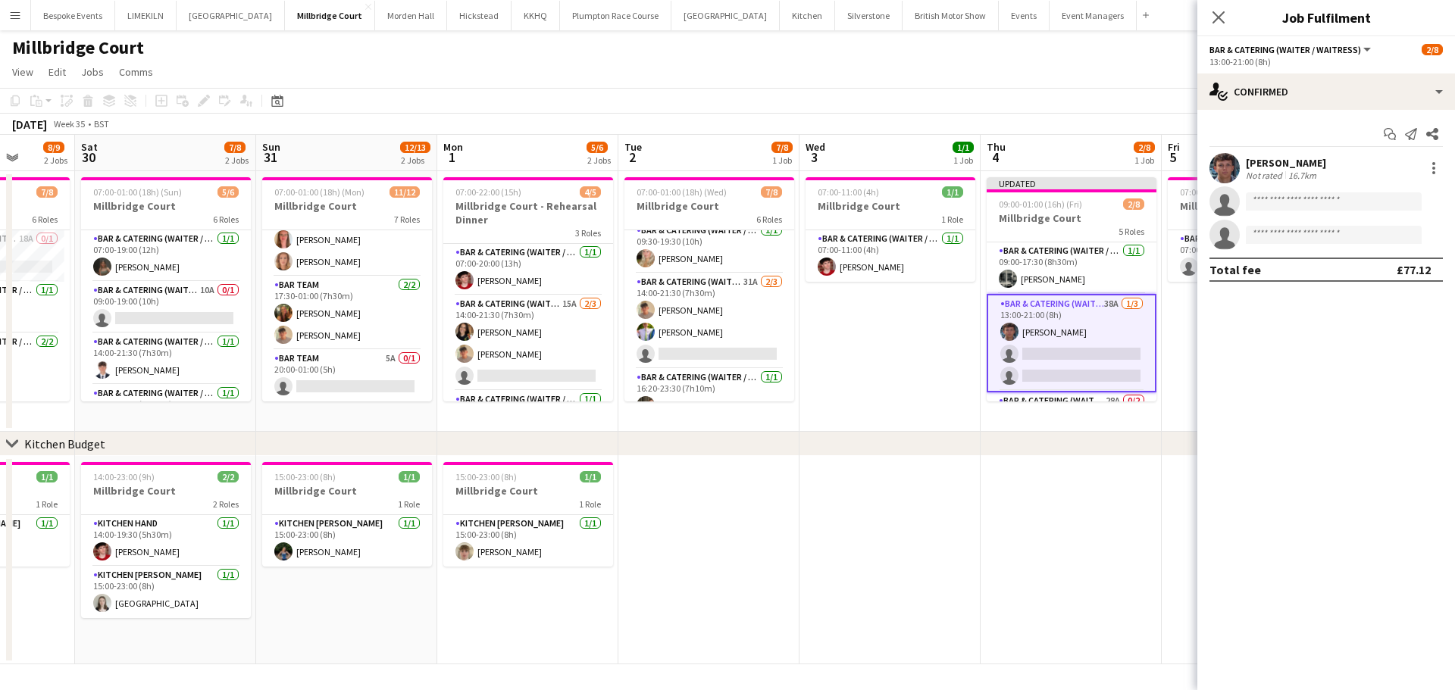
click at [872, 337] on app-date-cell "07:00-11:00 (4h) 1/1 Millbridge Court 1 Role Bar & Catering (Waiter / waitress)…" at bounding box center [890, 301] width 181 height 261
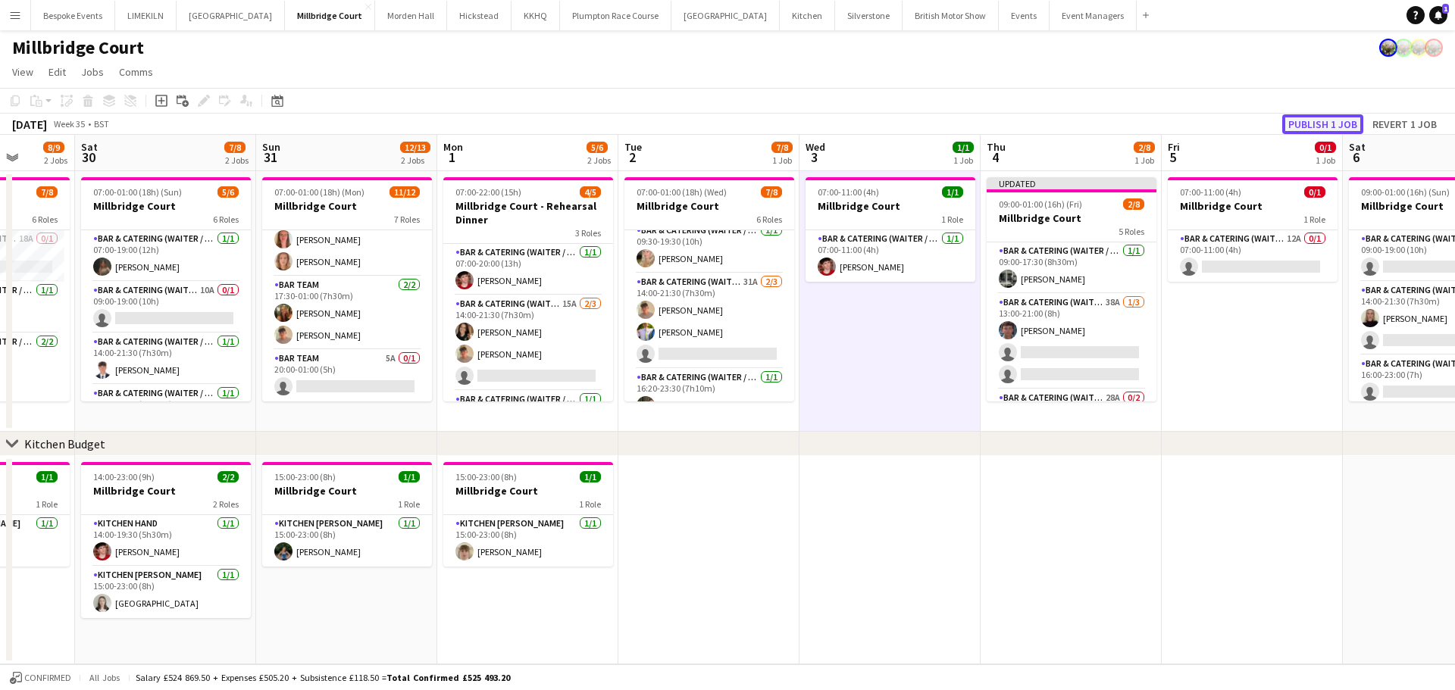
click at [1328, 118] on button "Publish 1 job" at bounding box center [1322, 124] width 81 height 20
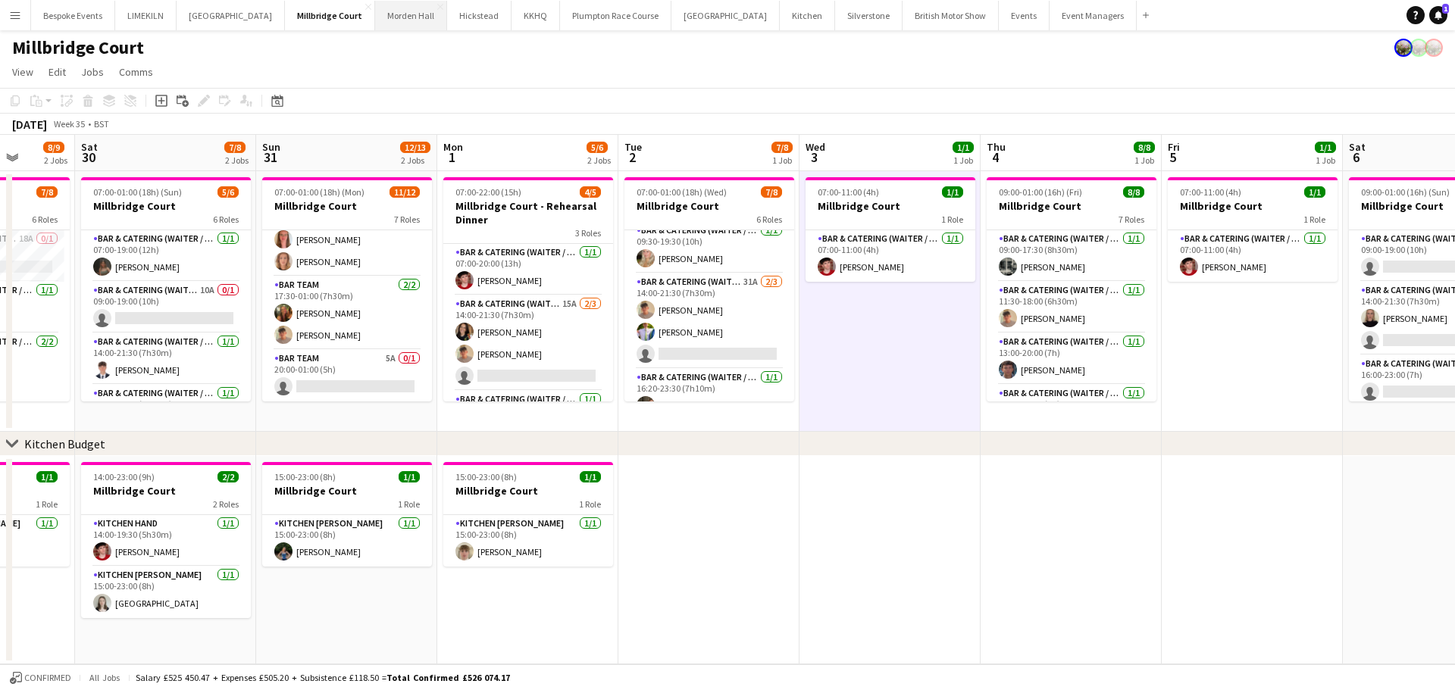
click at [393, 11] on button "[GEOGRAPHIC_DATA] Close" at bounding box center [411, 16] width 72 height 30
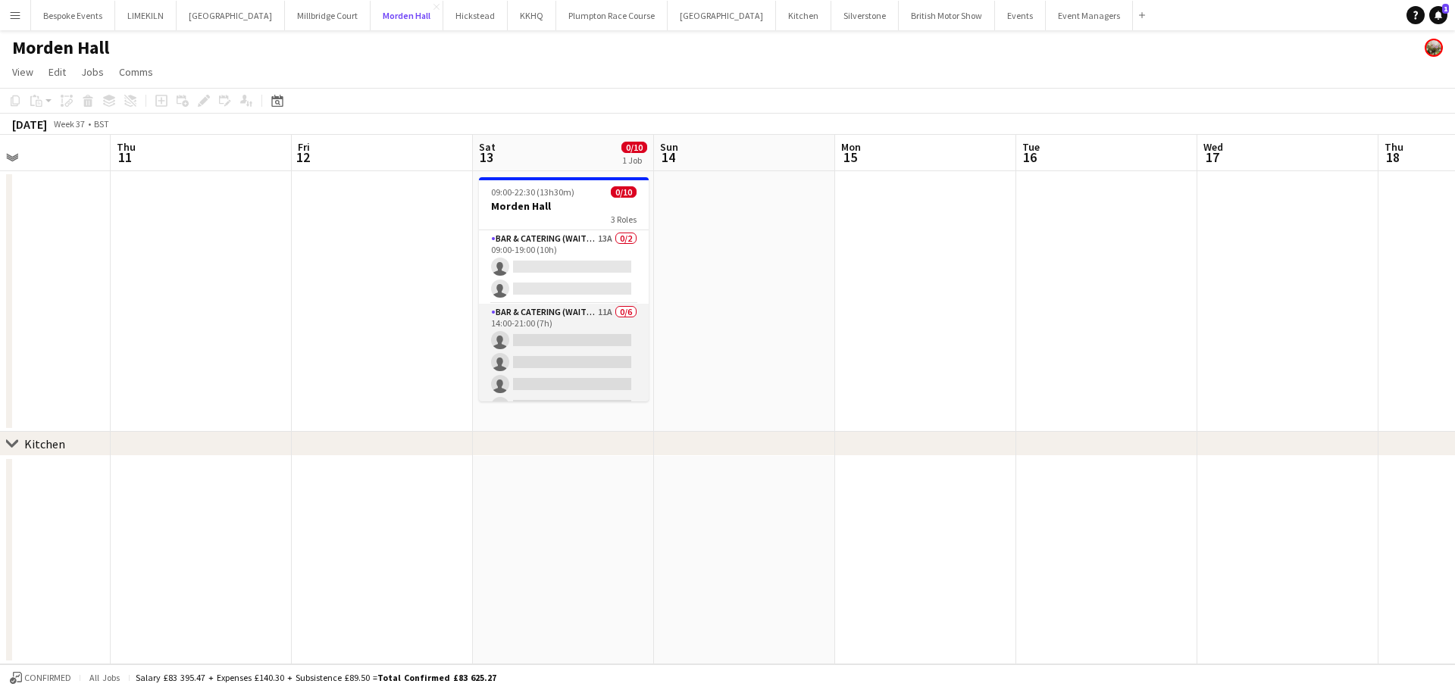
scroll to position [1, 0]
click at [535, 342] on app-card-role "Bar & Catering (Waiter / waitress) 11A 0/6 14:00-21:00 (7h) single-neutral-acti…" at bounding box center [564, 383] width 170 height 161
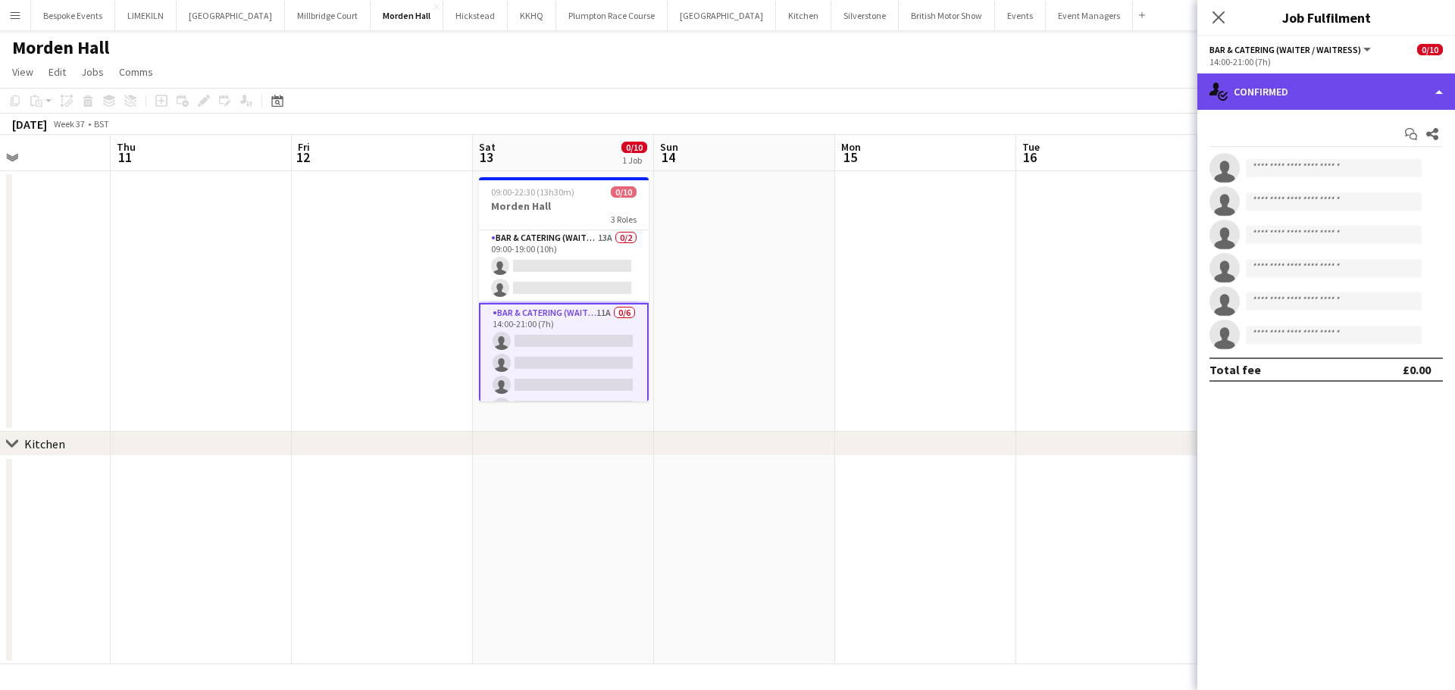
click at [1321, 80] on div "single-neutral-actions-check-2 Confirmed" at bounding box center [1327, 92] width 258 height 36
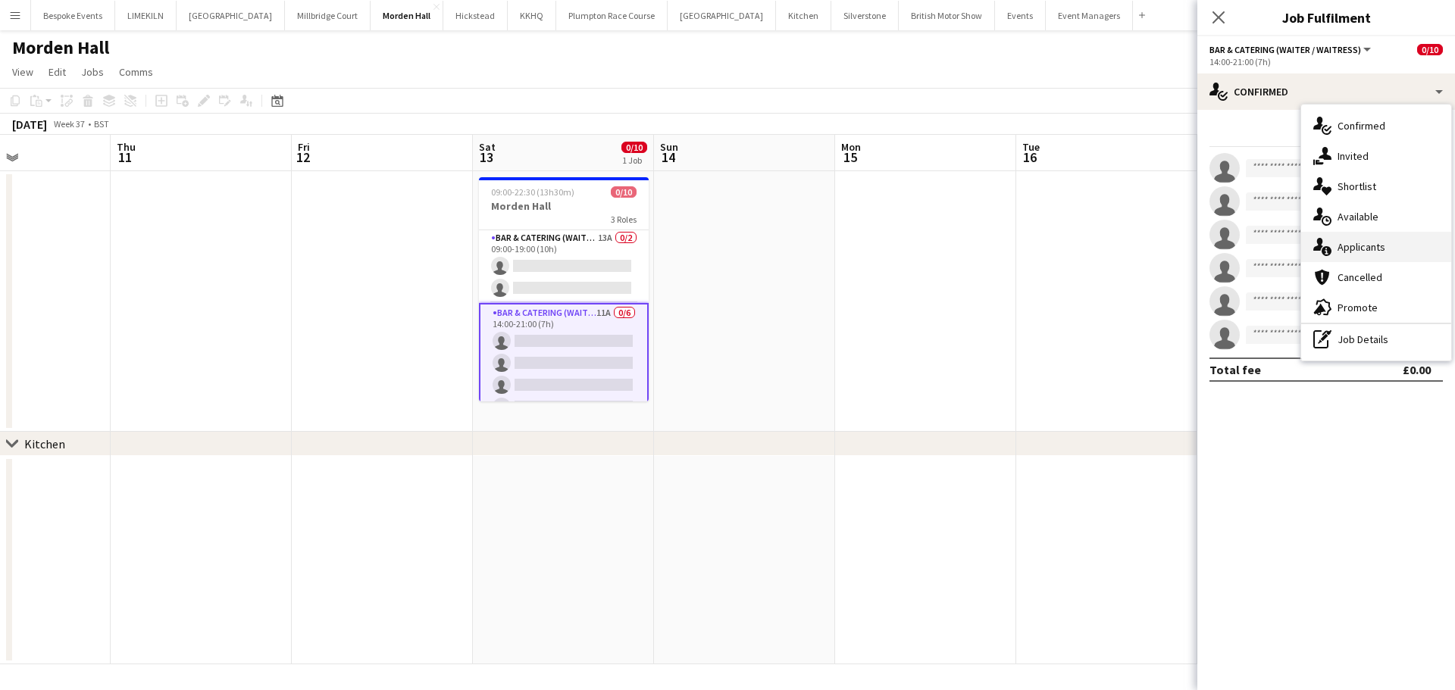
click at [1358, 239] on div "single-neutral-actions-information Applicants" at bounding box center [1376, 247] width 150 height 30
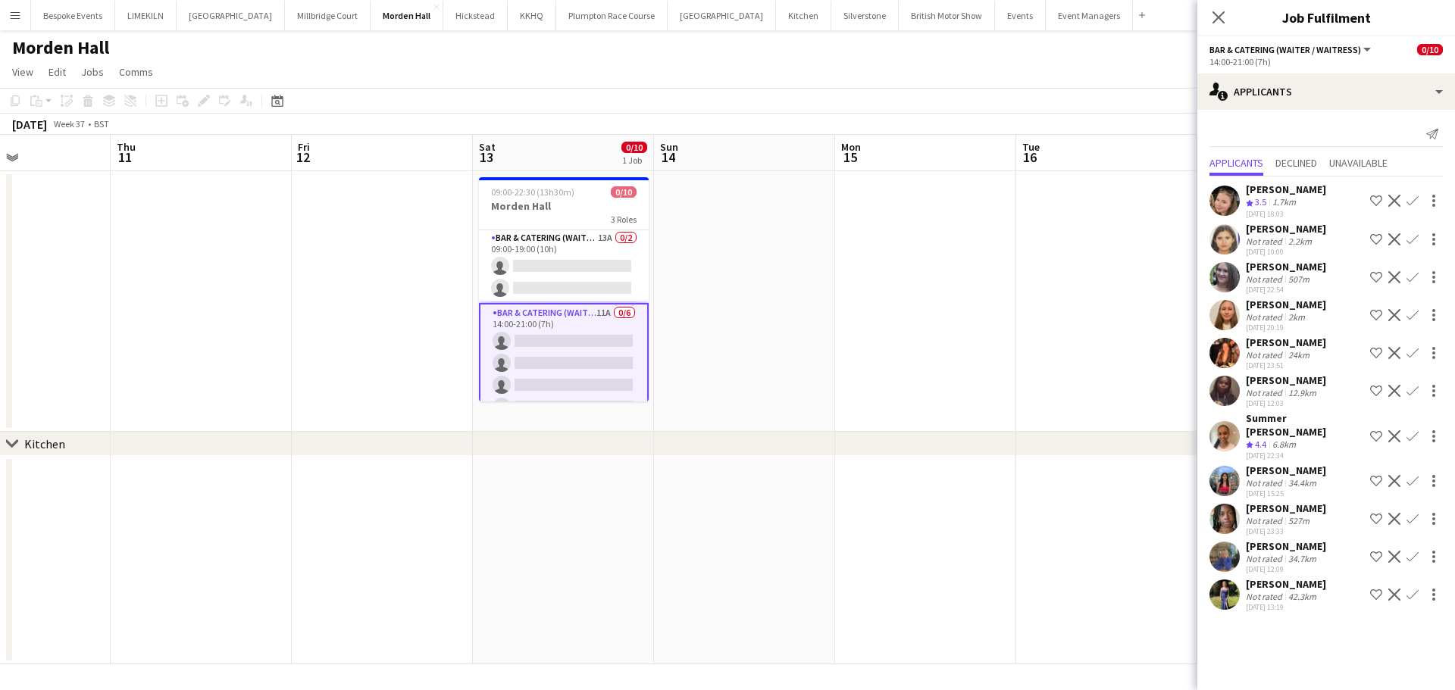
click at [954, 323] on app-date-cell at bounding box center [925, 301] width 181 height 261
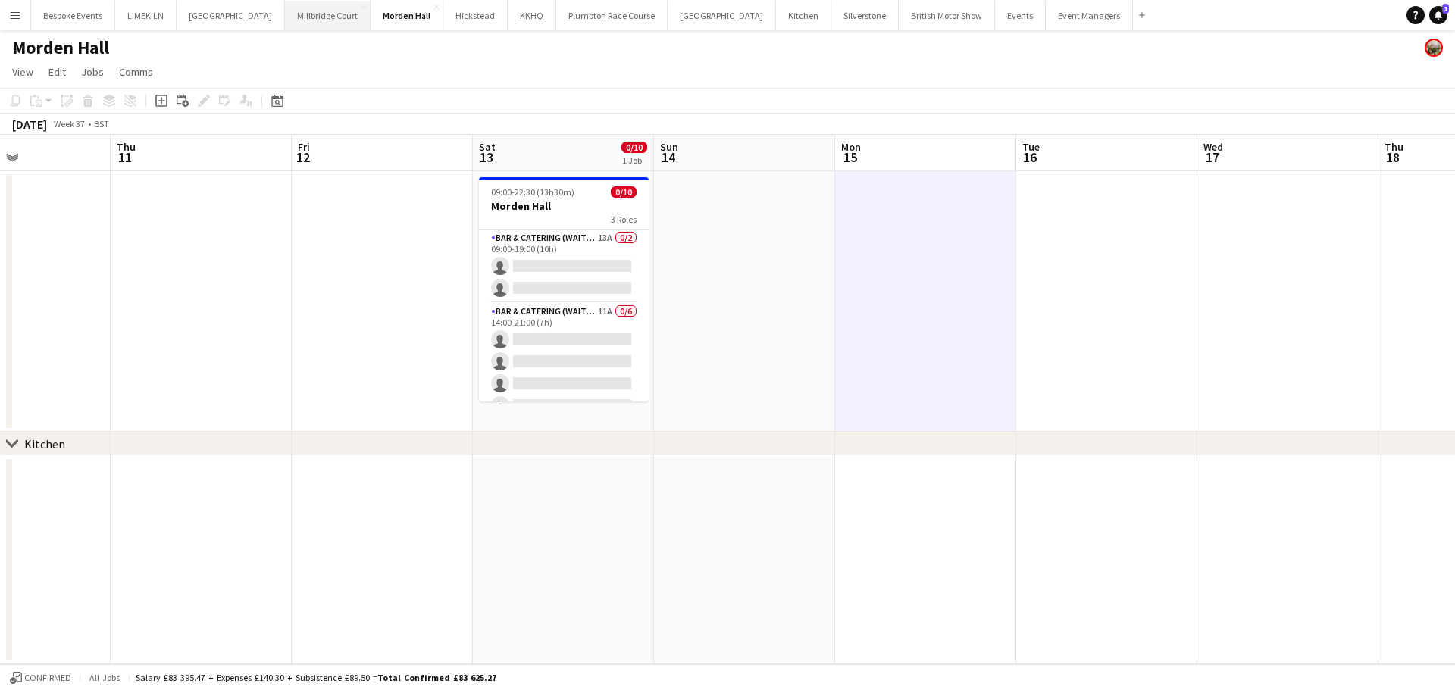
click at [312, 30] on button "[GEOGRAPHIC_DATA]" at bounding box center [328, 16] width 86 height 30
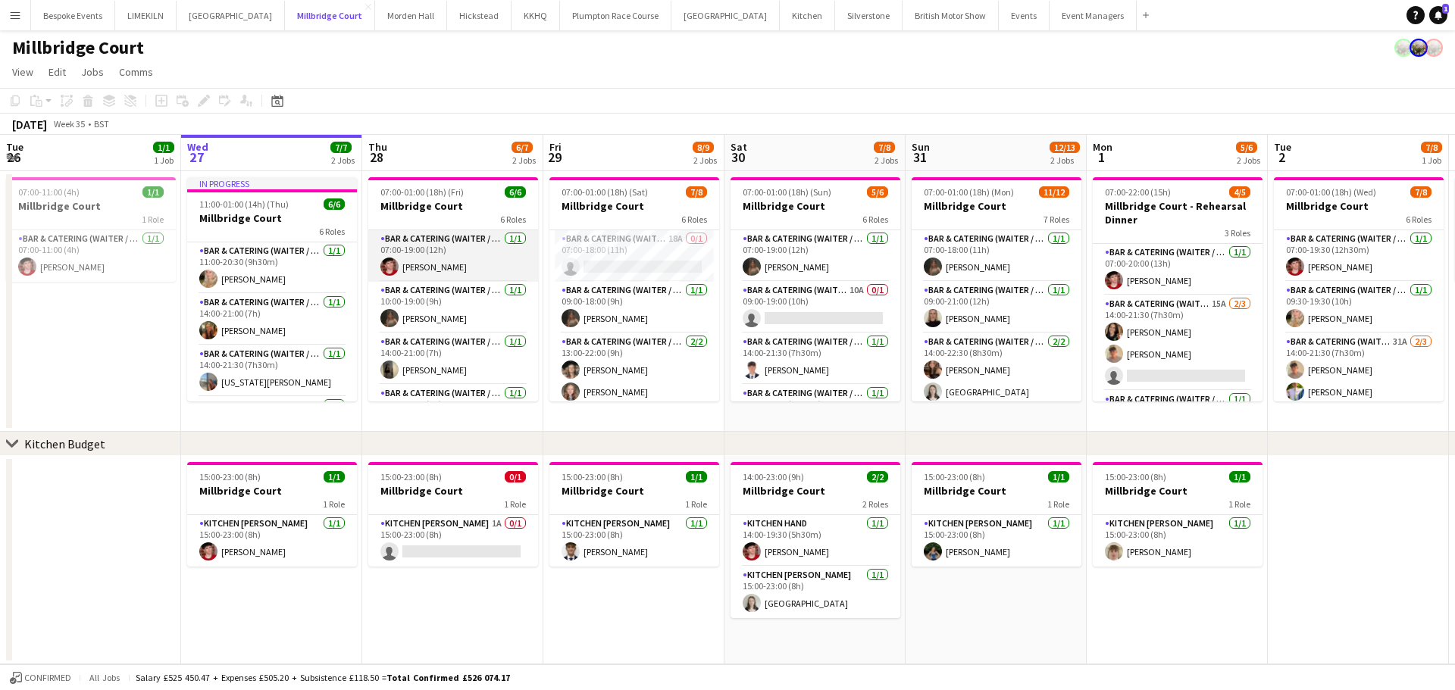
scroll to position [138, 0]
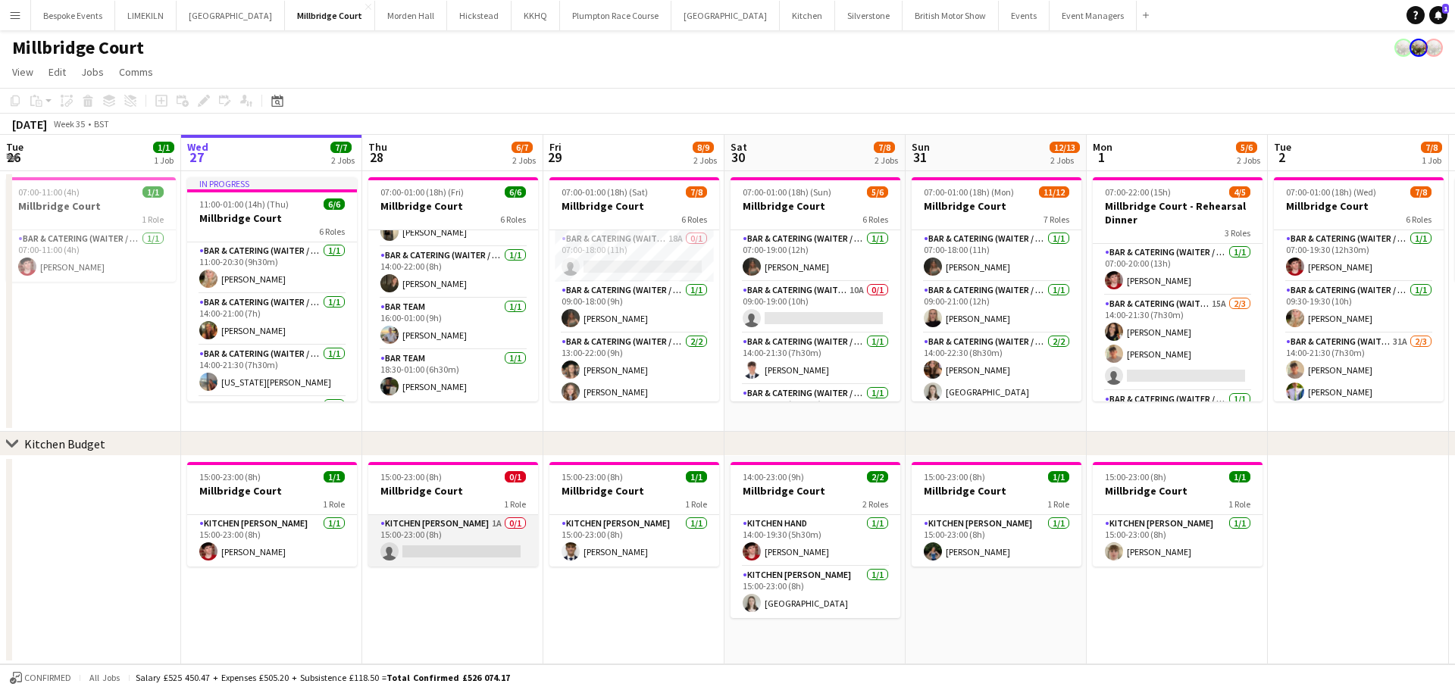
click at [449, 552] on app-card-role "Kitchen [PERSON_NAME] 1A 0/1 15:00-23:00 (8h) single-neutral-actions" at bounding box center [453, 541] width 170 height 52
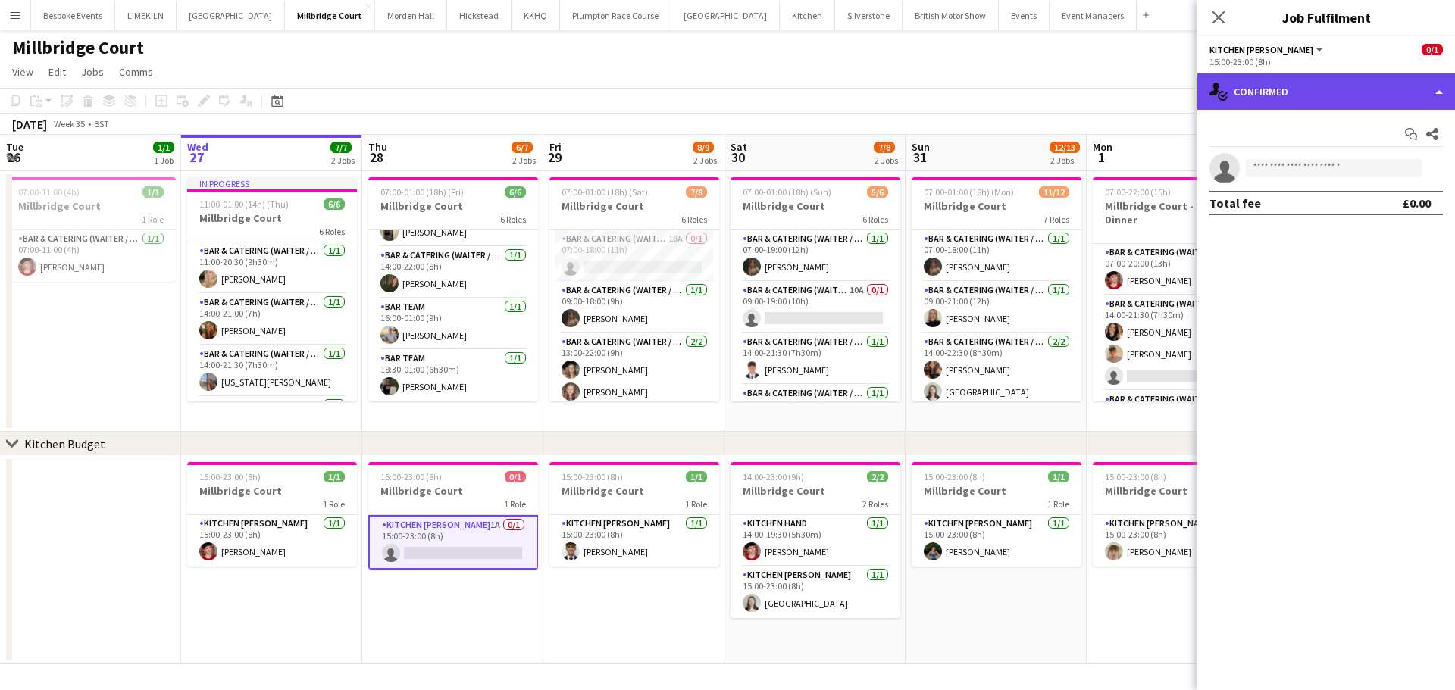
click at [1350, 92] on div "single-neutral-actions-check-2 Confirmed" at bounding box center [1327, 92] width 258 height 36
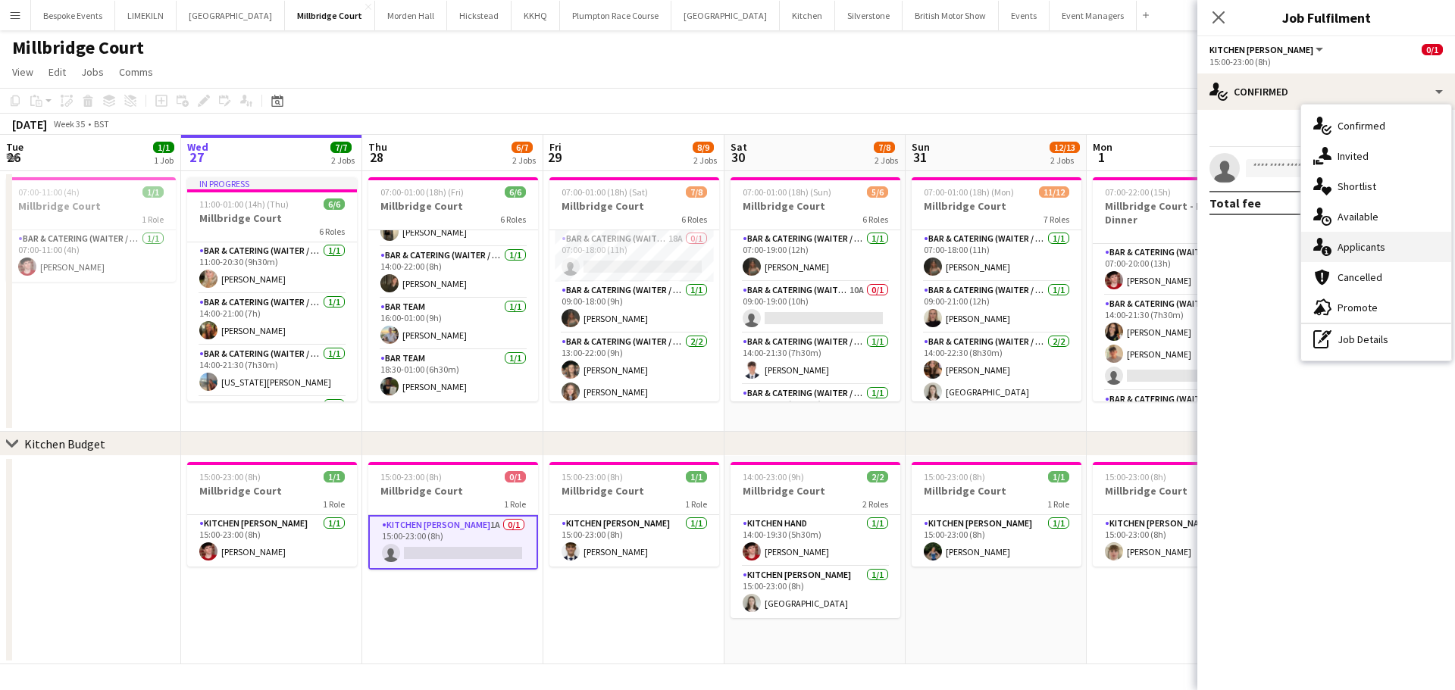
click at [1374, 243] on div "single-neutral-actions-information Applicants" at bounding box center [1376, 247] width 150 height 30
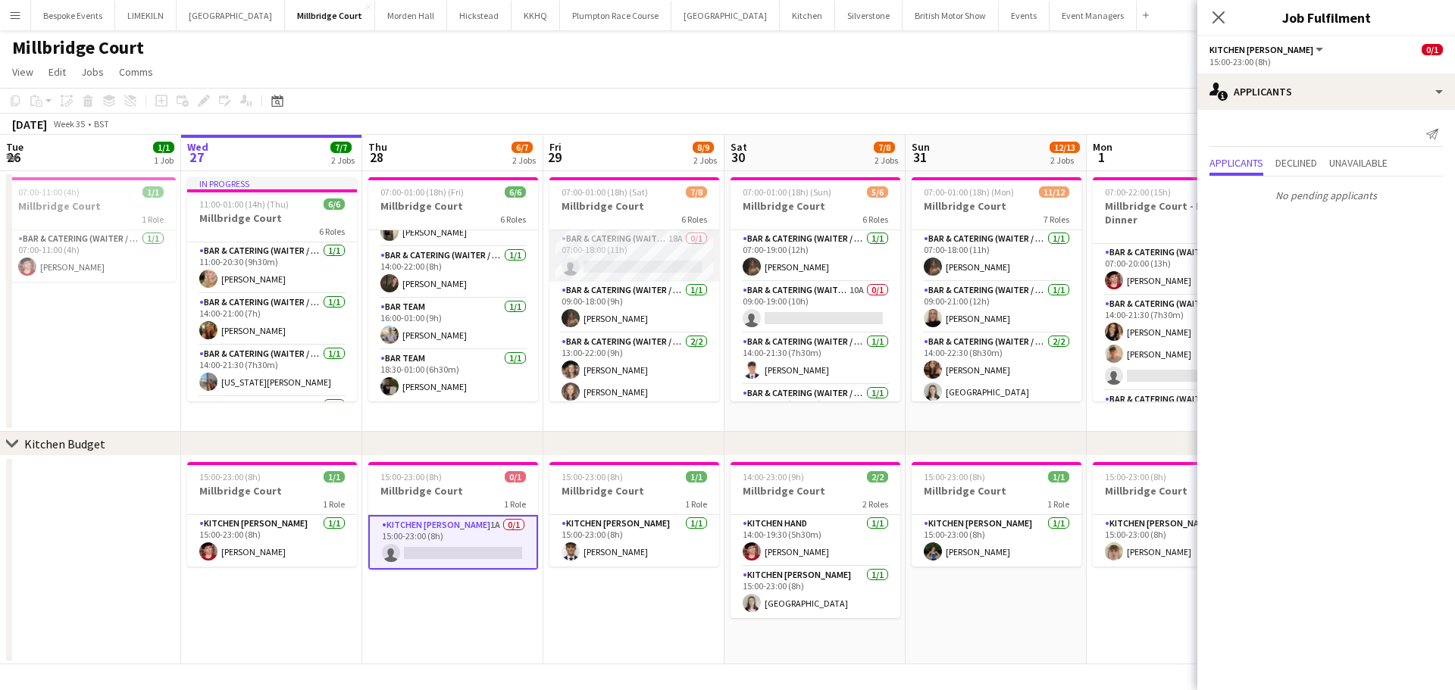
click at [681, 250] on app-card-role "Bar & Catering (Waiter / waitress) 18A 0/1 07:00-18:00 (11h) single-neutral-act…" at bounding box center [635, 256] width 170 height 52
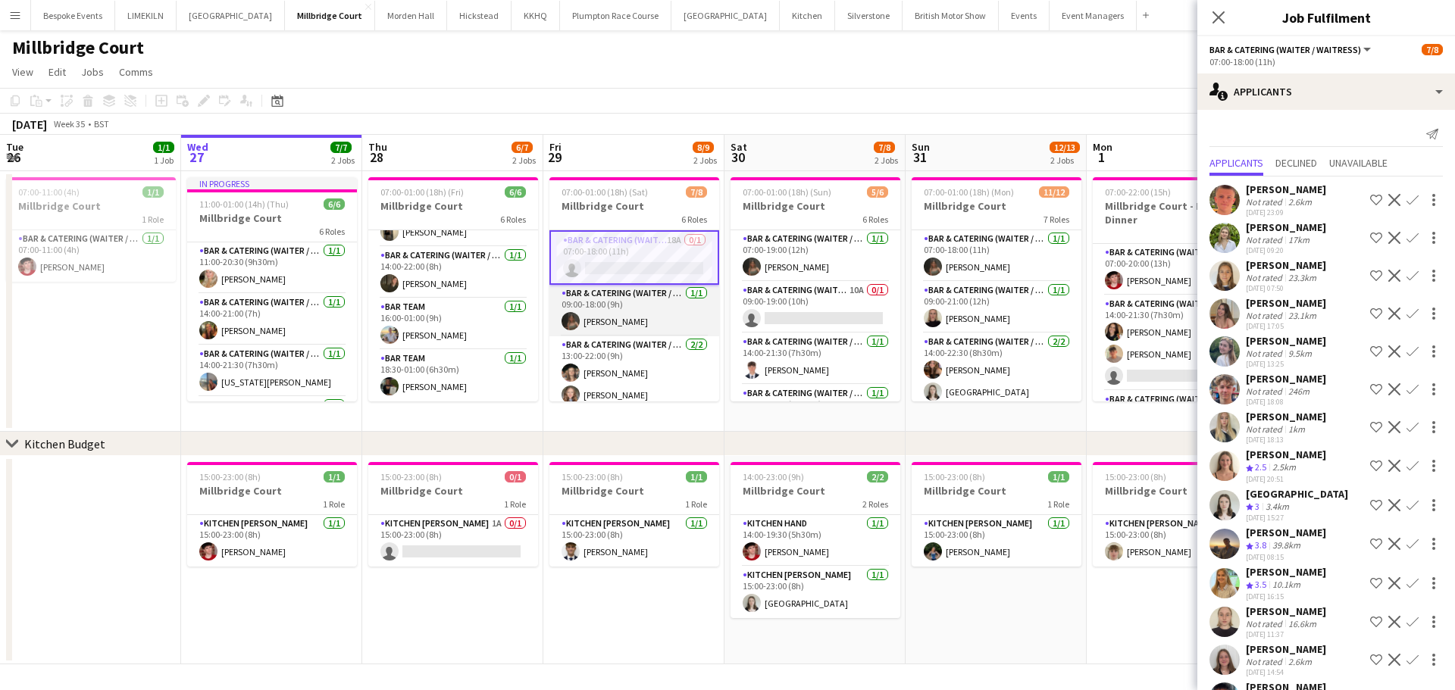
scroll to position [185, 0]
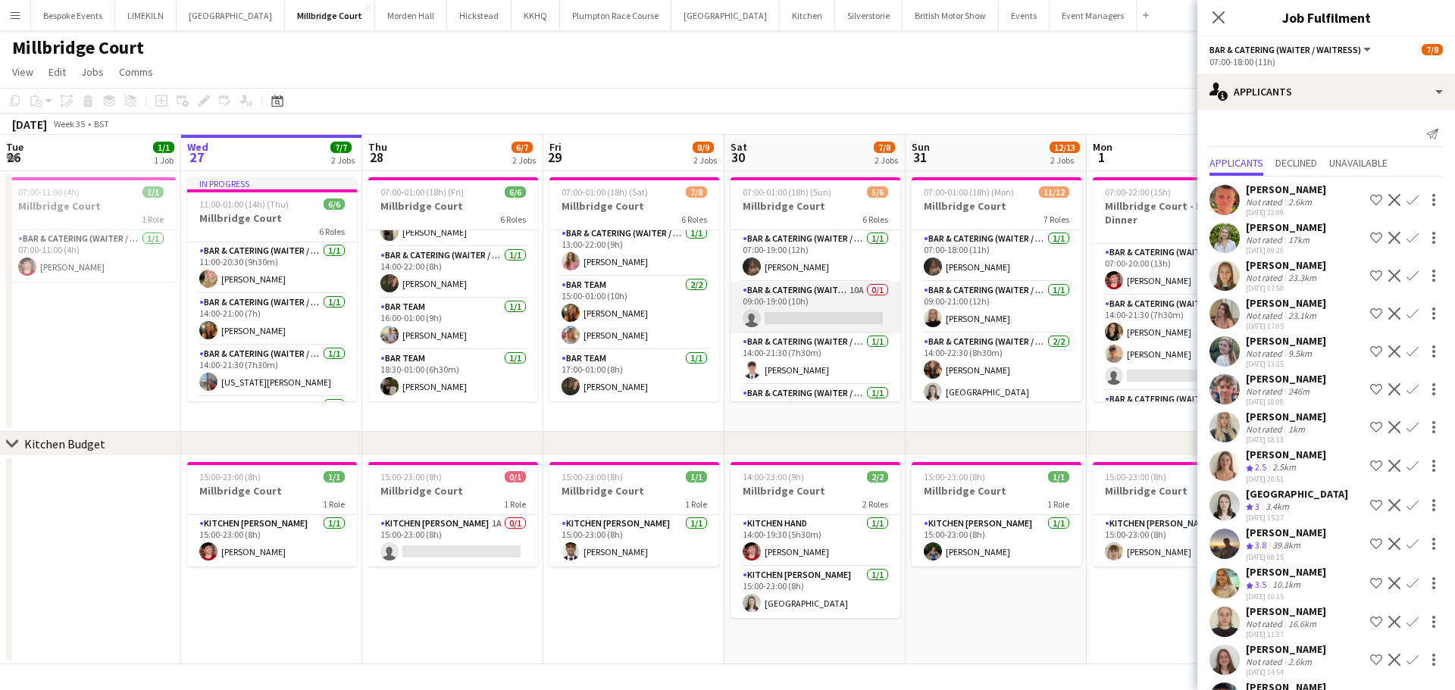
click at [829, 324] on app-card-role "Bar & Catering (Waiter / waitress) 10A 0/1 09:00-19:00 (10h) single-neutral-act…" at bounding box center [816, 308] width 170 height 52
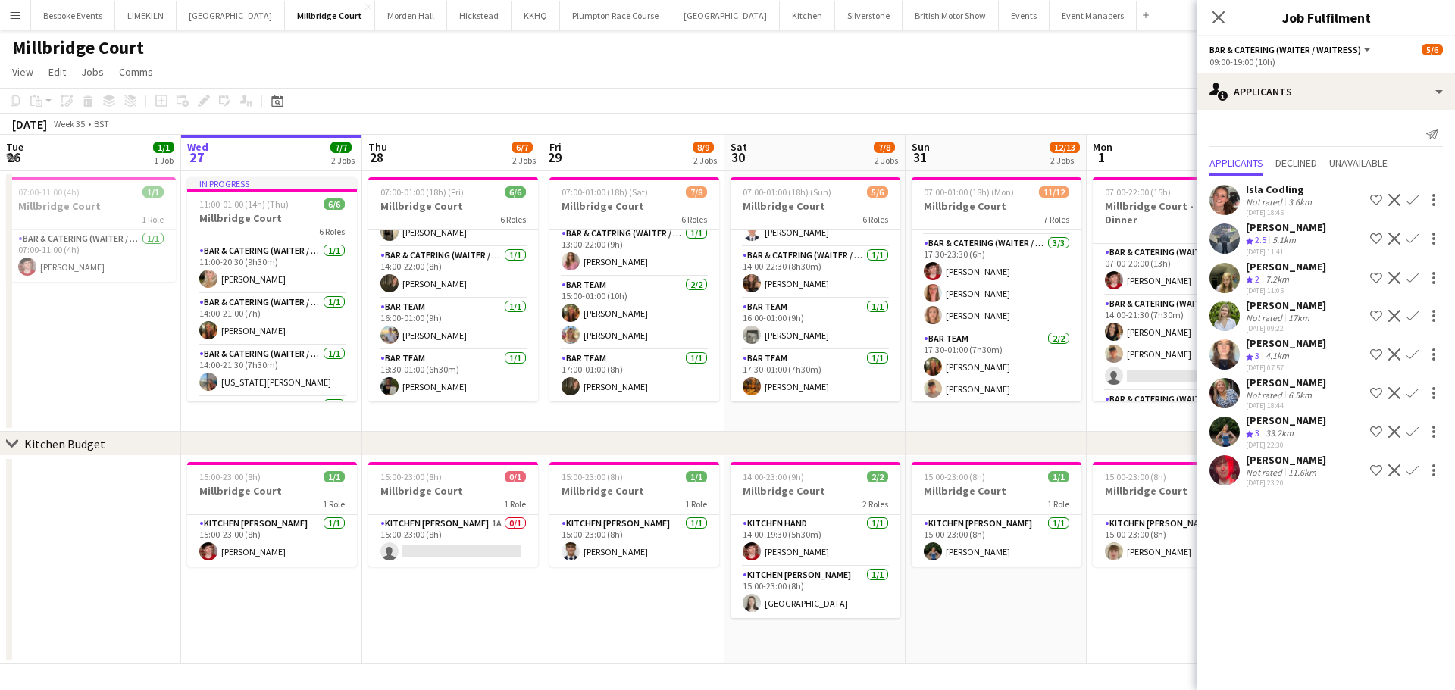
scroll to position [299, 0]
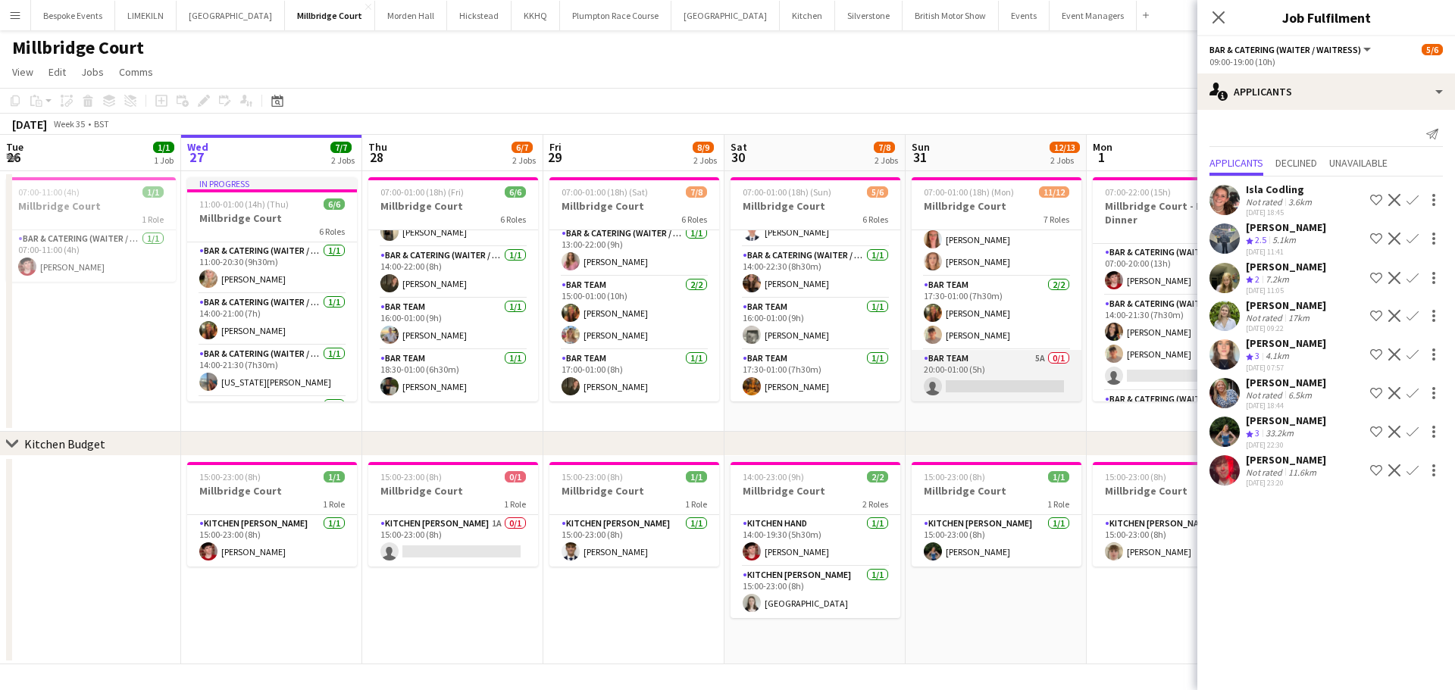
click at [992, 382] on app-card-role "Bar Team 5A 0/1 20:00-01:00 (5h) single-neutral-actions" at bounding box center [997, 376] width 170 height 52
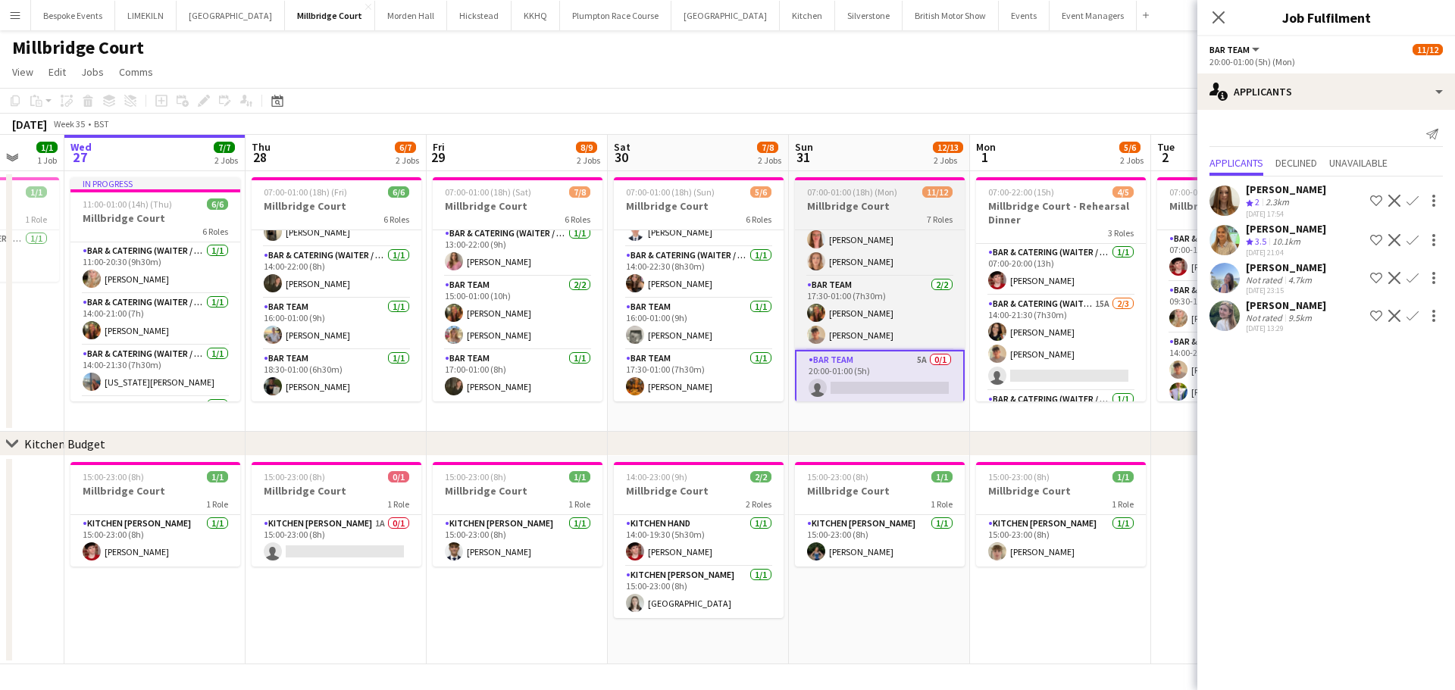
scroll to position [41, 0]
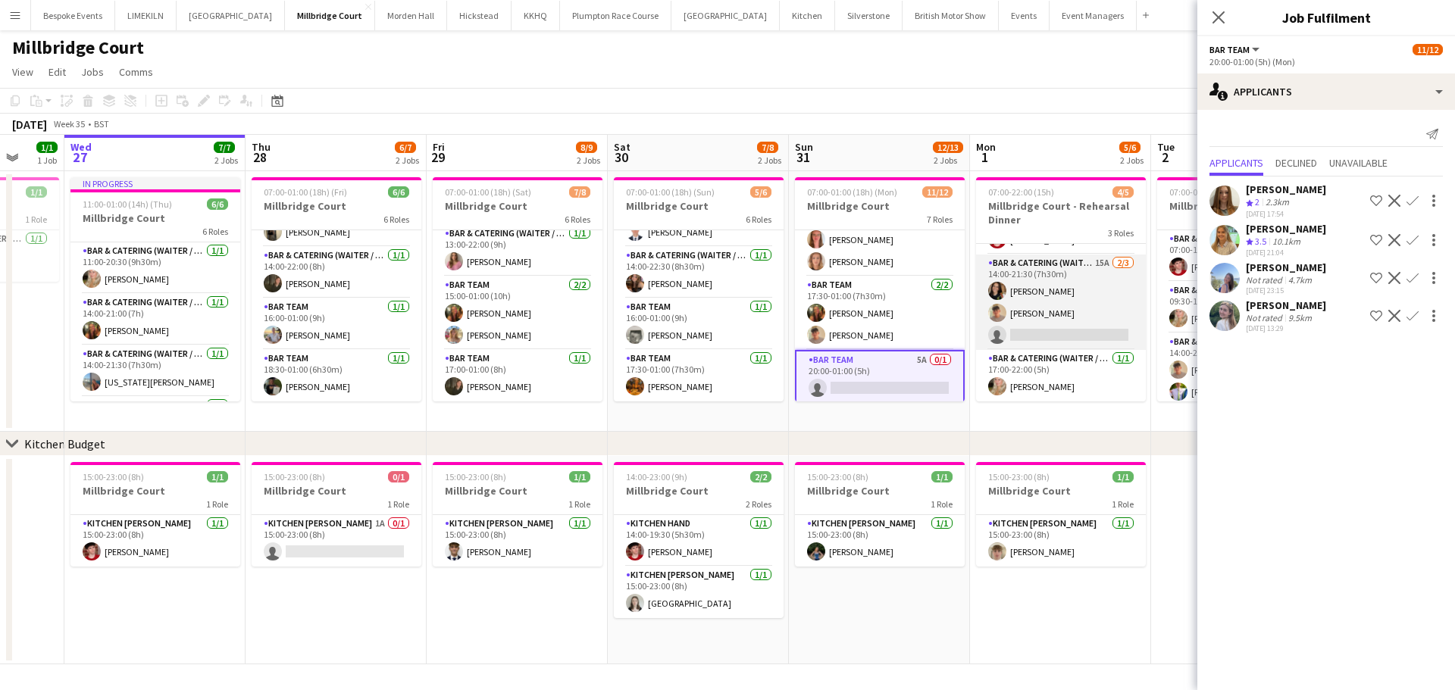
click at [1032, 343] on app-card-role "Bar & Catering (Waiter / waitress) 15A [DATE] 14:00-21:30 (7h30m) [PERSON_NAME]…" at bounding box center [1061, 303] width 170 height 96
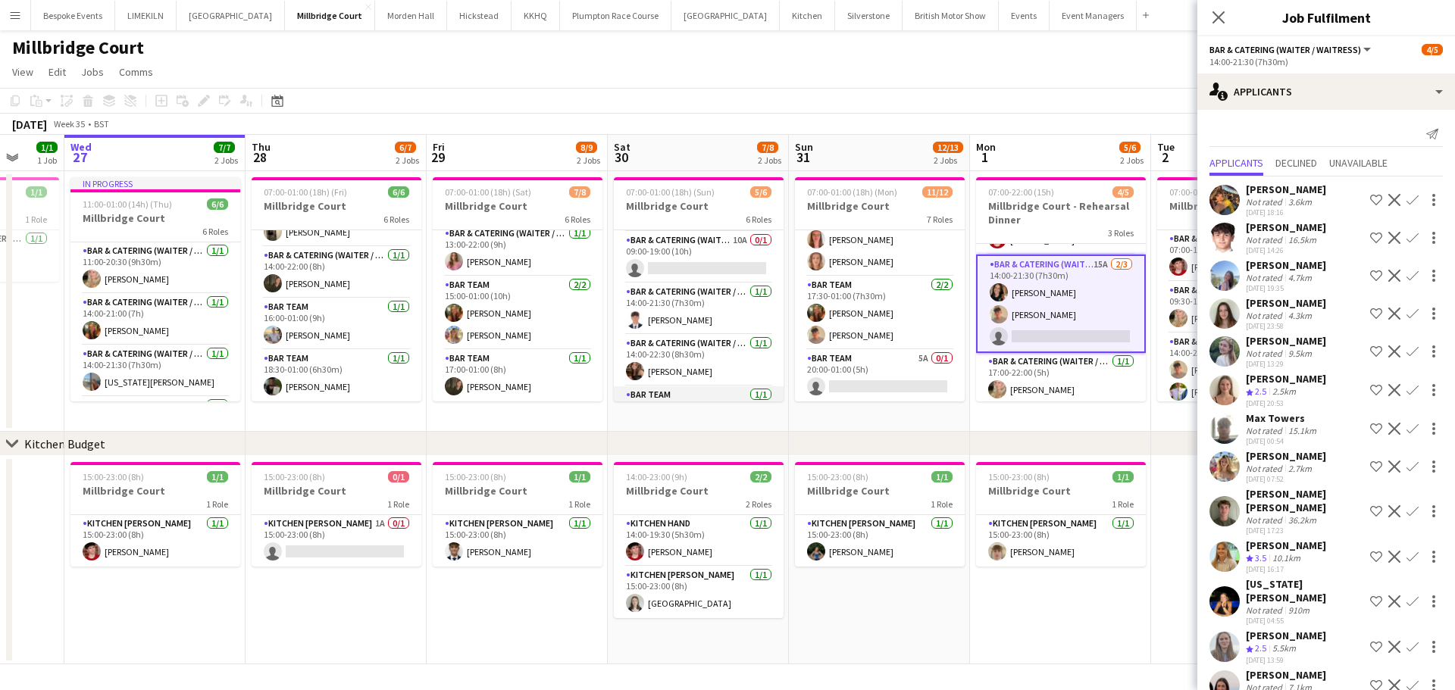
scroll to position [0, 0]
click at [880, 106] on app-toolbar "Copy Paste Paste Ctrl+V Paste with crew Ctrl+Shift+V Paste linked Job [GEOGRAPH…" at bounding box center [727, 101] width 1455 height 26
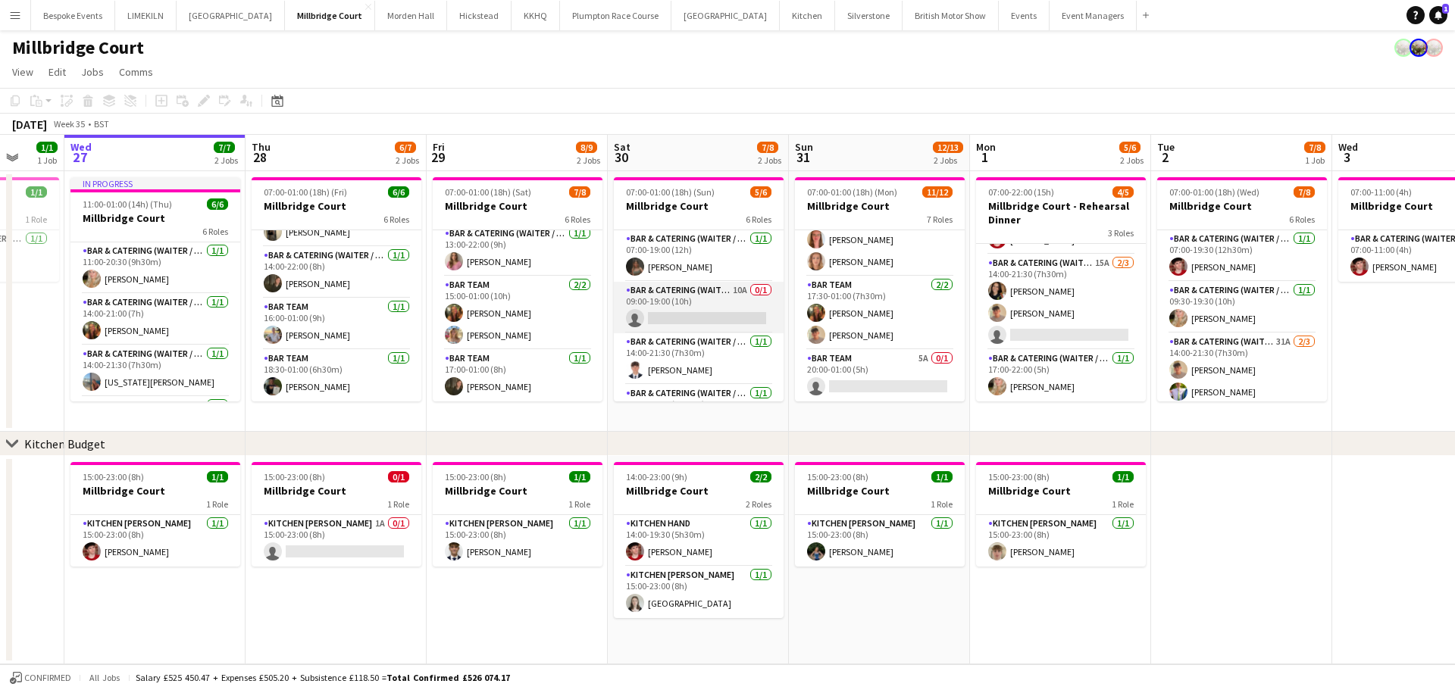
click at [751, 304] on app-card-role "Bar & Catering (Waiter / waitress) 10A 0/1 09:00-19:00 (10h) single-neutral-act…" at bounding box center [699, 308] width 170 height 52
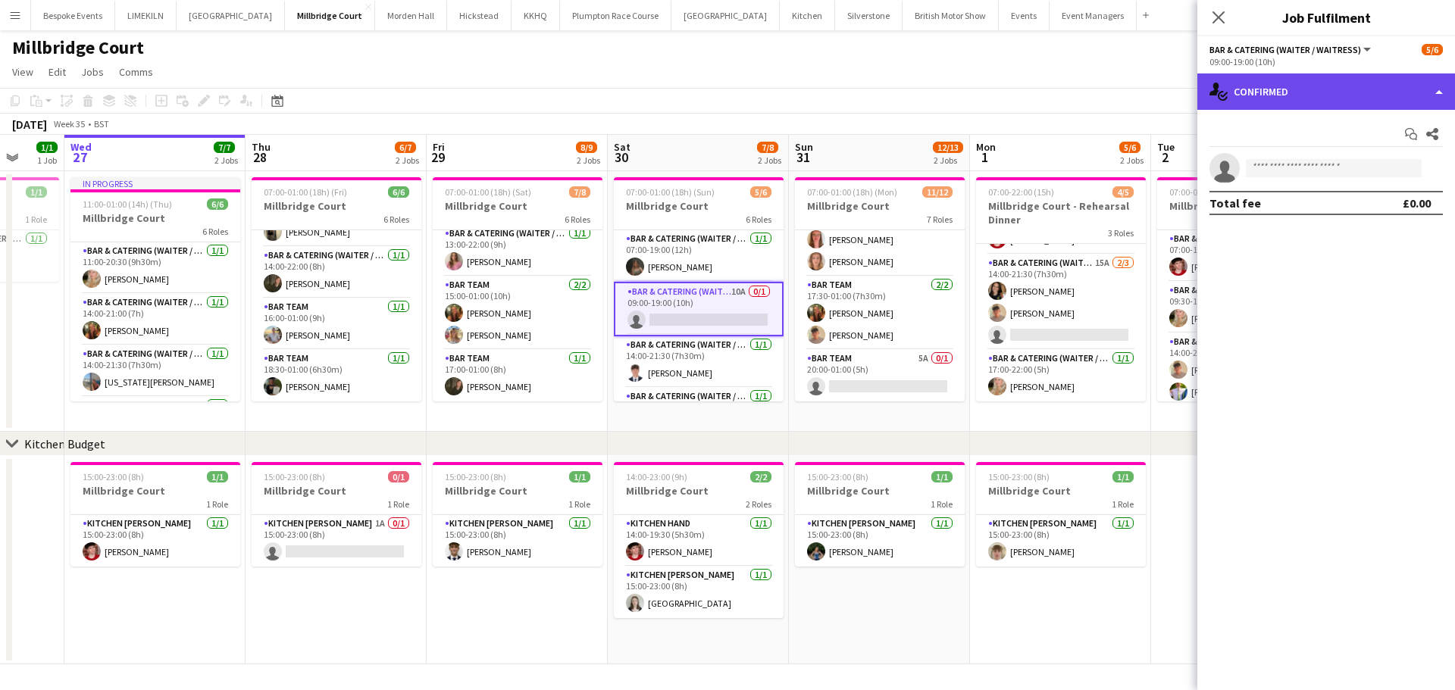
click at [1365, 96] on div "single-neutral-actions-check-2 Confirmed" at bounding box center [1327, 92] width 258 height 36
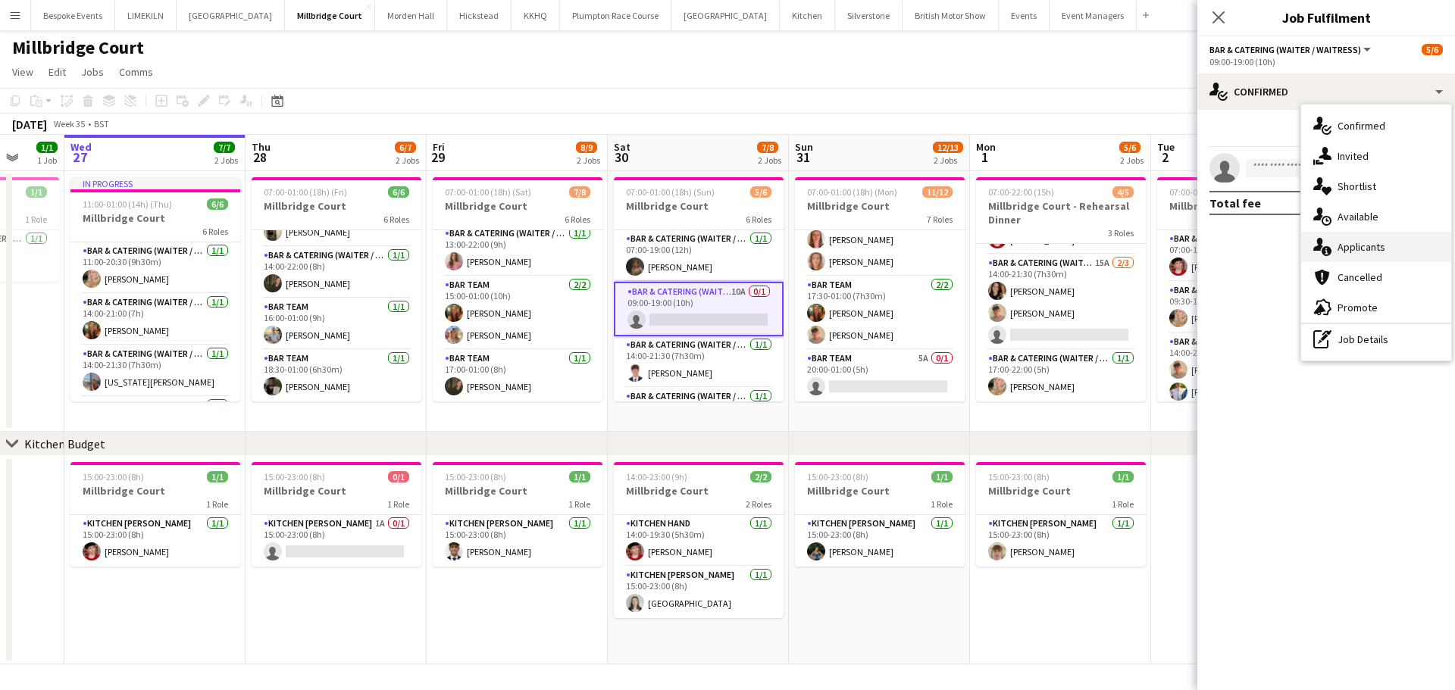
click at [1374, 249] on div "single-neutral-actions-information Applicants" at bounding box center [1376, 247] width 150 height 30
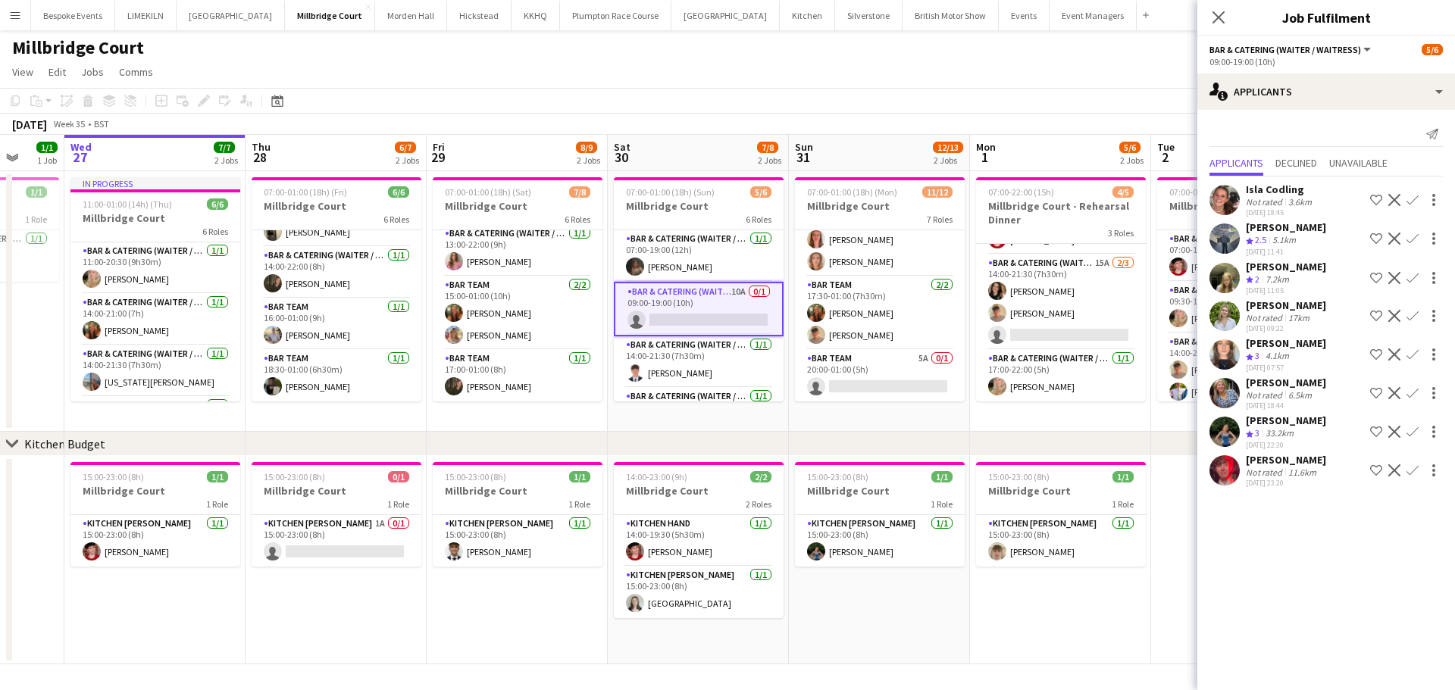
click at [930, 92] on app-toolbar "Copy Paste Paste Ctrl+V Paste with crew Ctrl+Shift+V Paste linked Job [GEOGRAPH…" at bounding box center [727, 101] width 1455 height 26
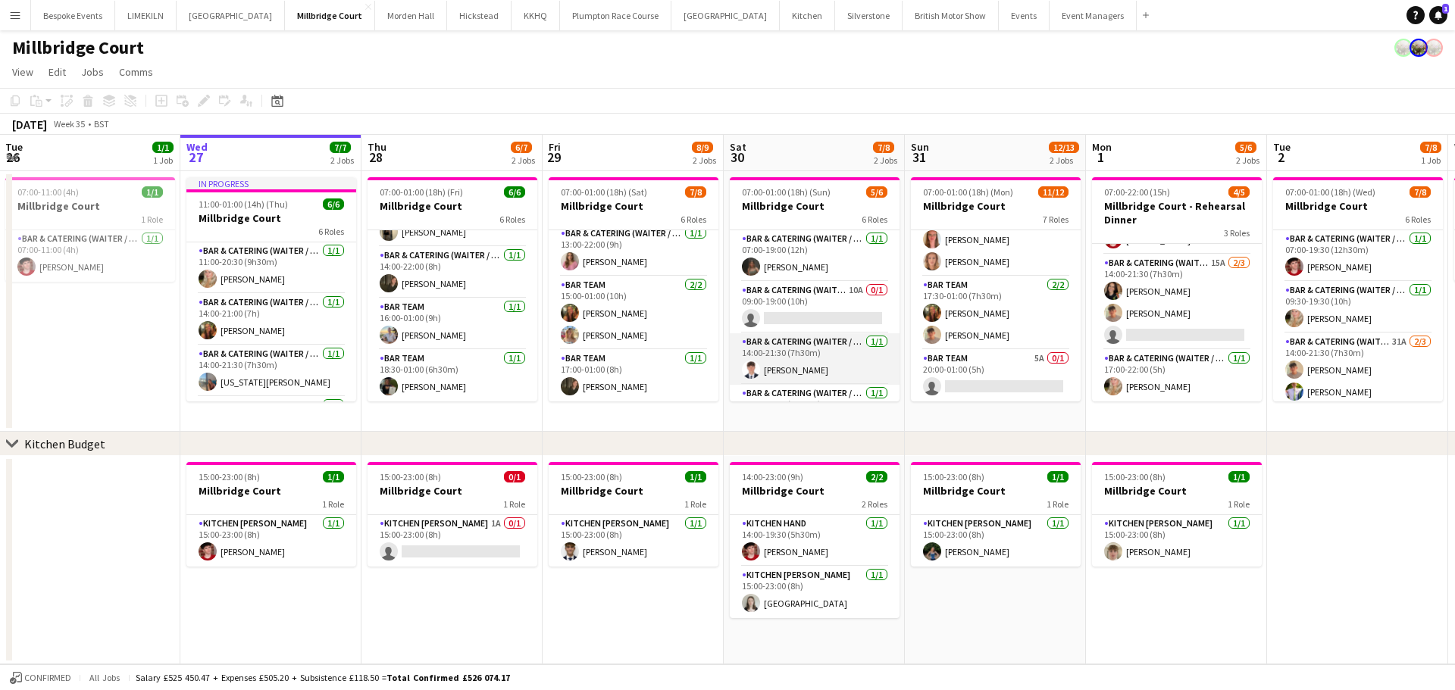
scroll to position [0, 356]
